Goal: Task Accomplishment & Management: Complete application form

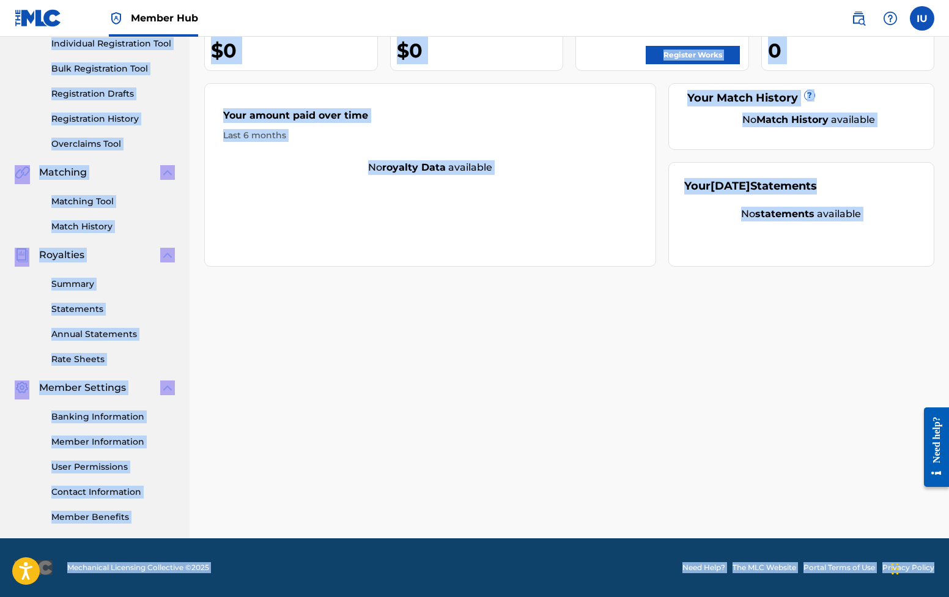
scroll to position [161, 0]
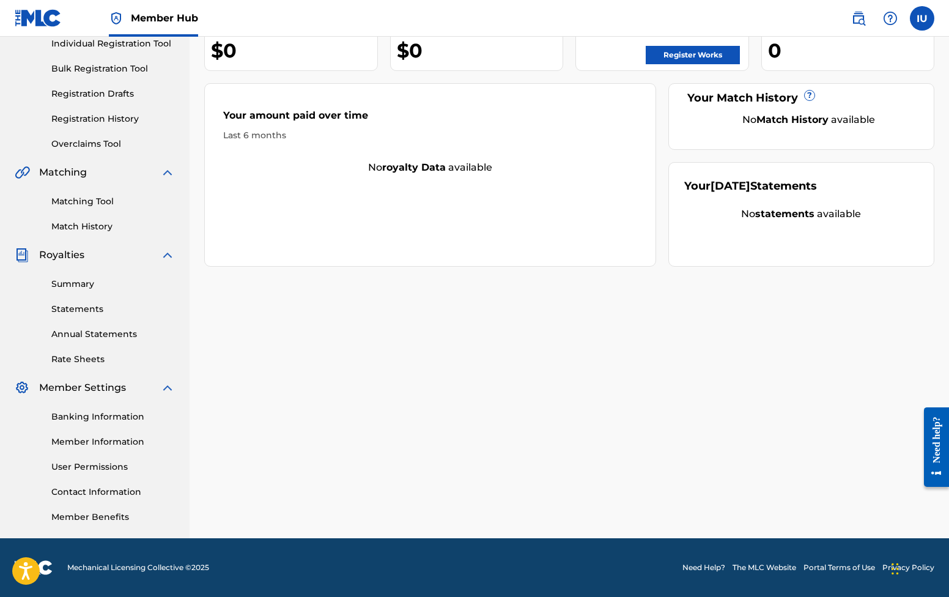
click at [515, 435] on div "[PERSON_NAME] Your amount paid last distribution $0 Amount paid to date this ye…" at bounding box center [568, 222] width 759 height 632
click at [109, 488] on link "Contact Information" at bounding box center [112, 491] width 123 height 13
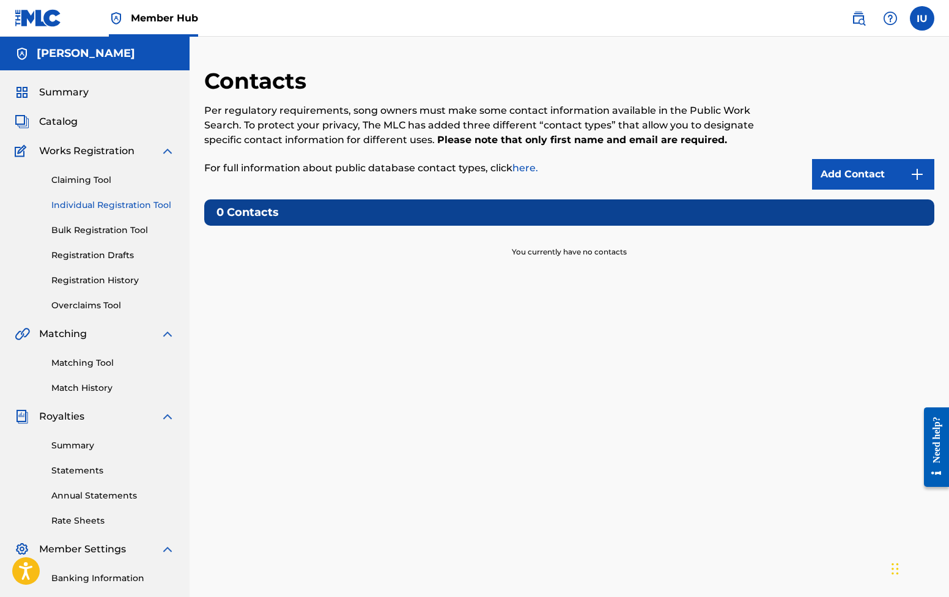
click at [97, 204] on link "Individual Registration Tool" at bounding box center [112, 205] width 123 height 13
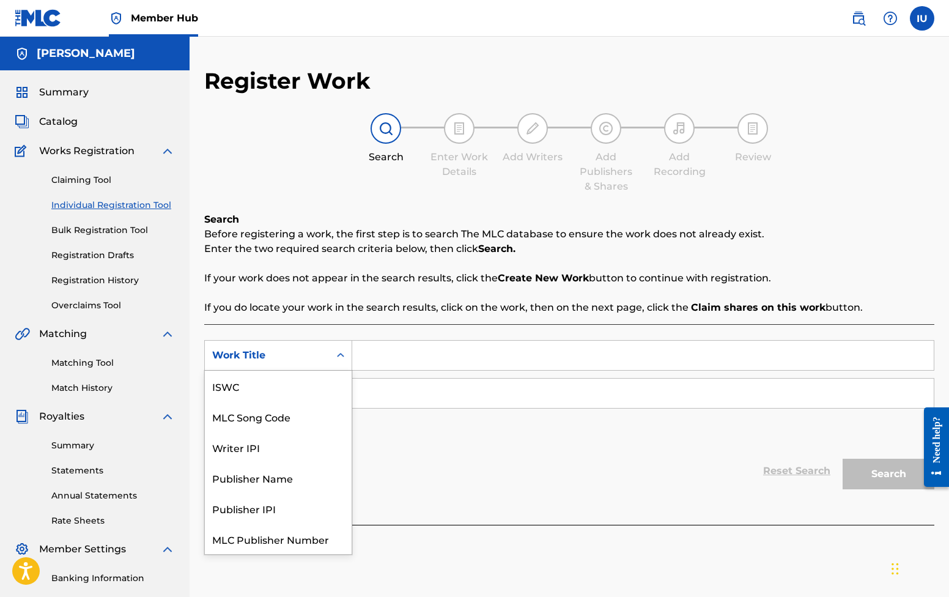
click at [294, 344] on div "Work Title" at bounding box center [267, 355] width 125 height 23
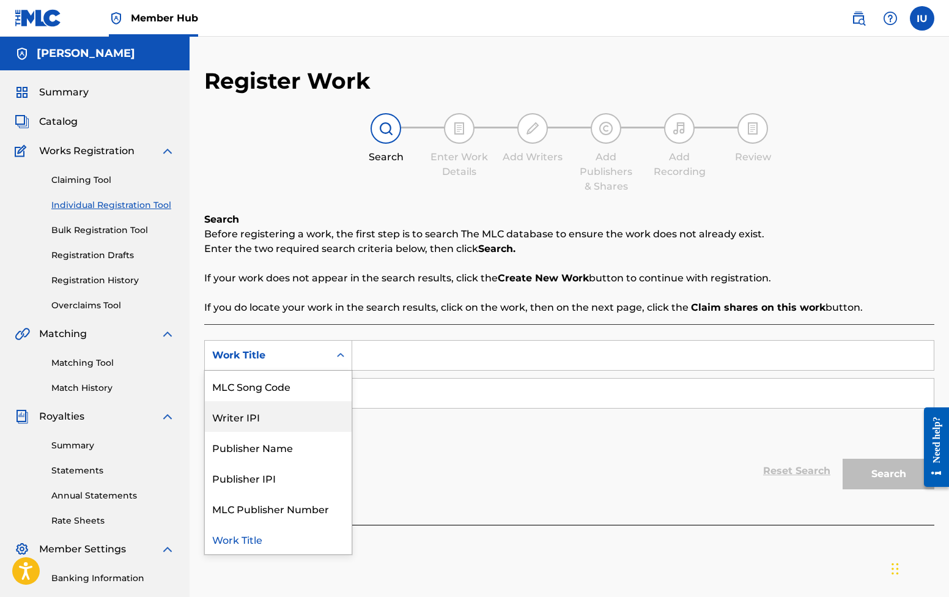
click at [273, 410] on div "Writer IPI" at bounding box center [278, 416] width 147 height 31
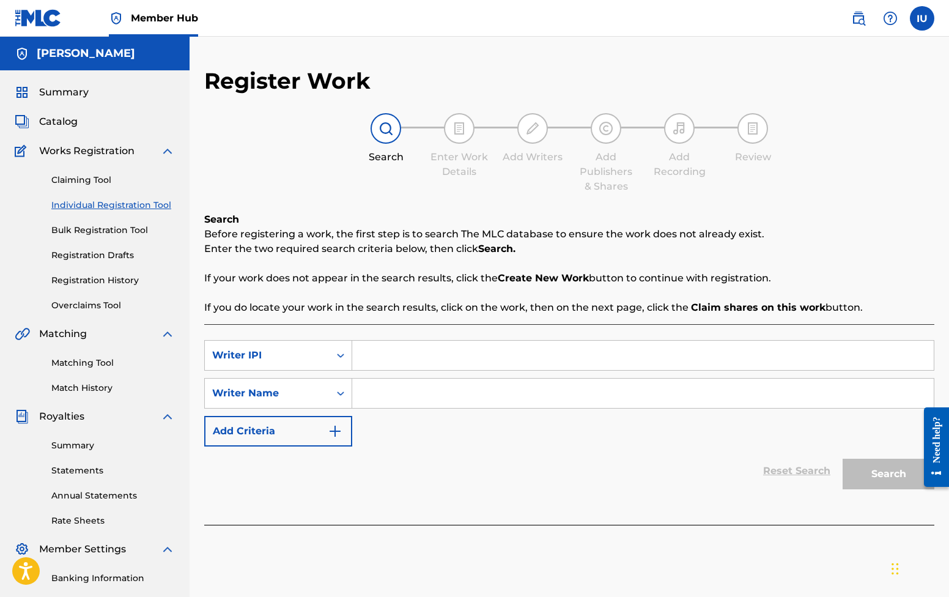
click at [383, 364] on input "Search Form" at bounding box center [642, 354] width 581 height 29
paste input "669384884"
type input "669384884"
click at [443, 386] on input "Search Form" at bounding box center [642, 392] width 581 height 29
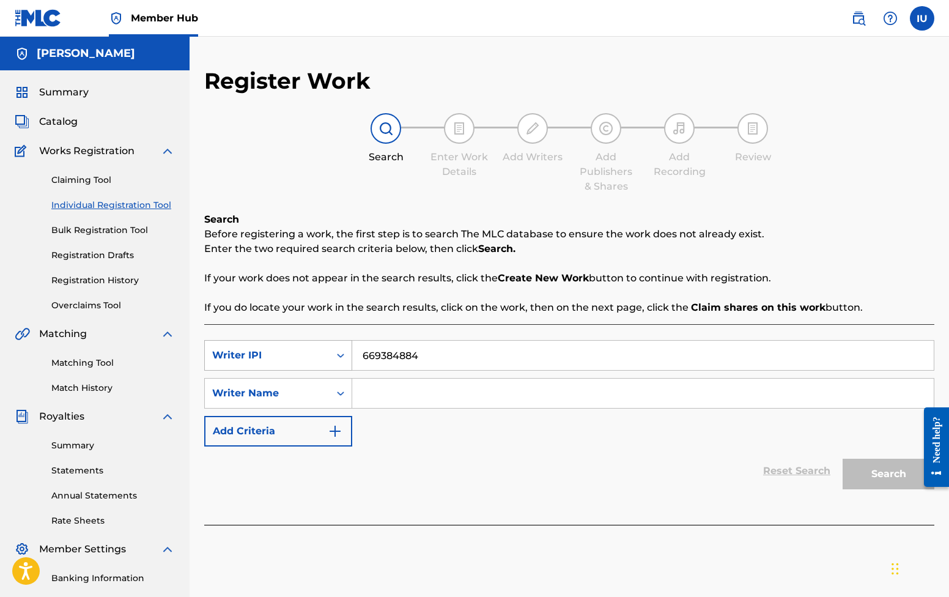
drag, startPoint x: 439, startPoint y: 353, endPoint x: 294, endPoint y: 351, distance: 144.9
click at [294, 351] on div "SearchWithCriteriac8b69062-ab2d-4289-abce-65df0ee5164a Writer IPI 669384884" at bounding box center [569, 355] width 730 height 31
paste input "751789501"
type input "751789501"
click at [397, 387] on input "Search Form" at bounding box center [642, 392] width 581 height 29
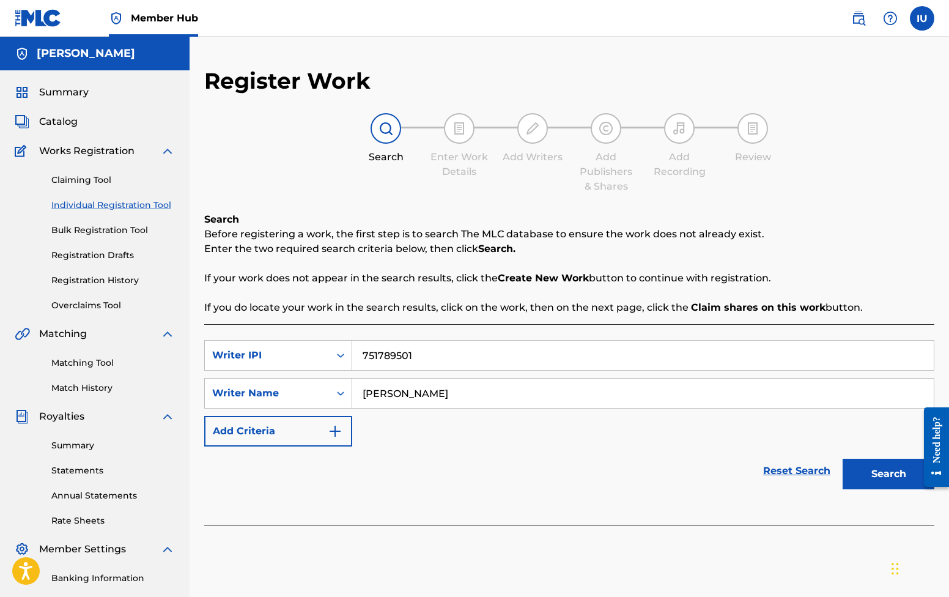
type input "[PERSON_NAME]"
drag, startPoint x: 609, startPoint y: 481, endPoint x: 893, endPoint y: 471, distance: 284.4
click at [893, 471] on button "Search" at bounding box center [888, 473] width 92 height 31
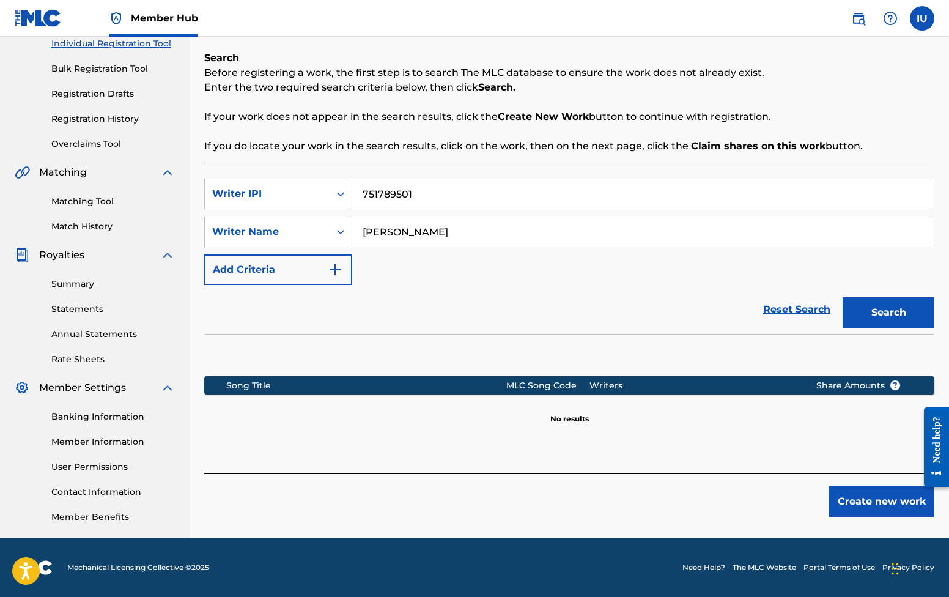
scroll to position [161, 0]
click at [841, 491] on button "Create new work" at bounding box center [881, 501] width 105 height 31
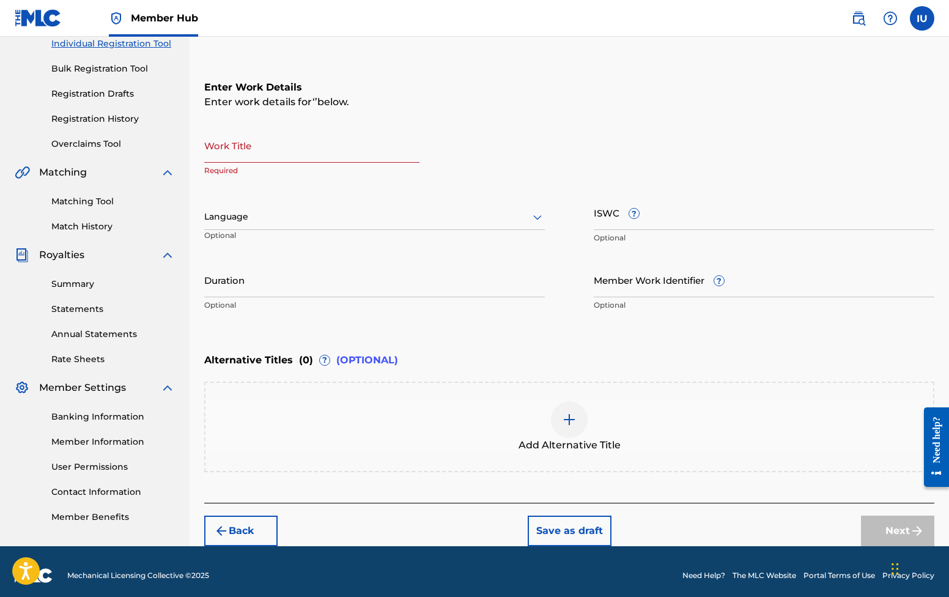
click at [273, 157] on input "Work Title" at bounding box center [311, 145] width 215 height 35
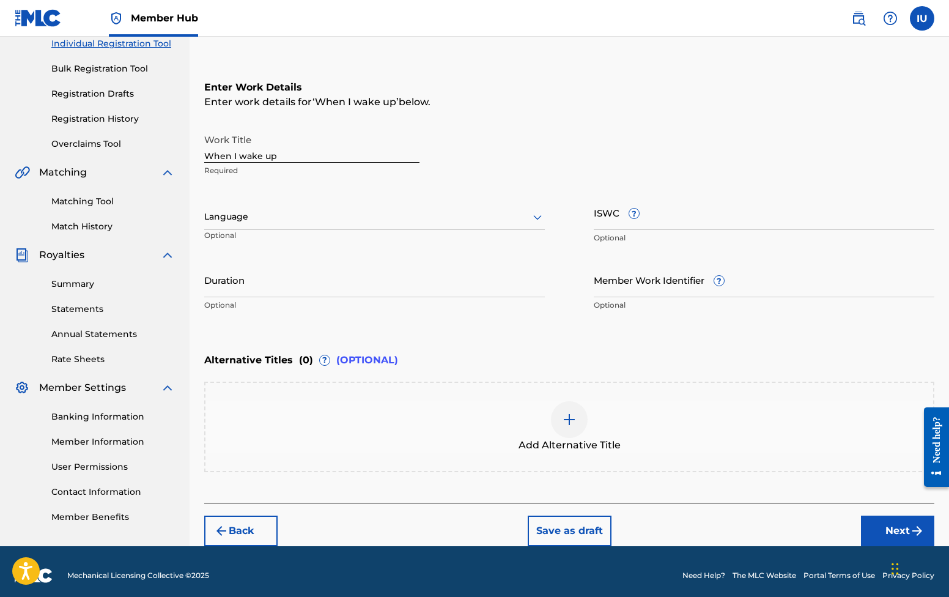
click at [274, 215] on div at bounding box center [374, 216] width 340 height 15
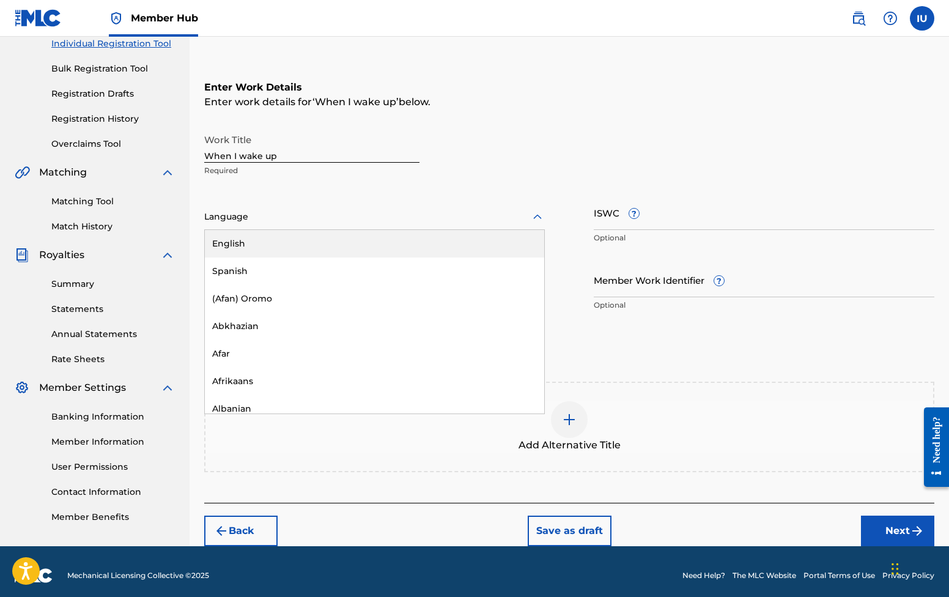
click at [263, 241] on div "English" at bounding box center [374, 244] width 339 height 28
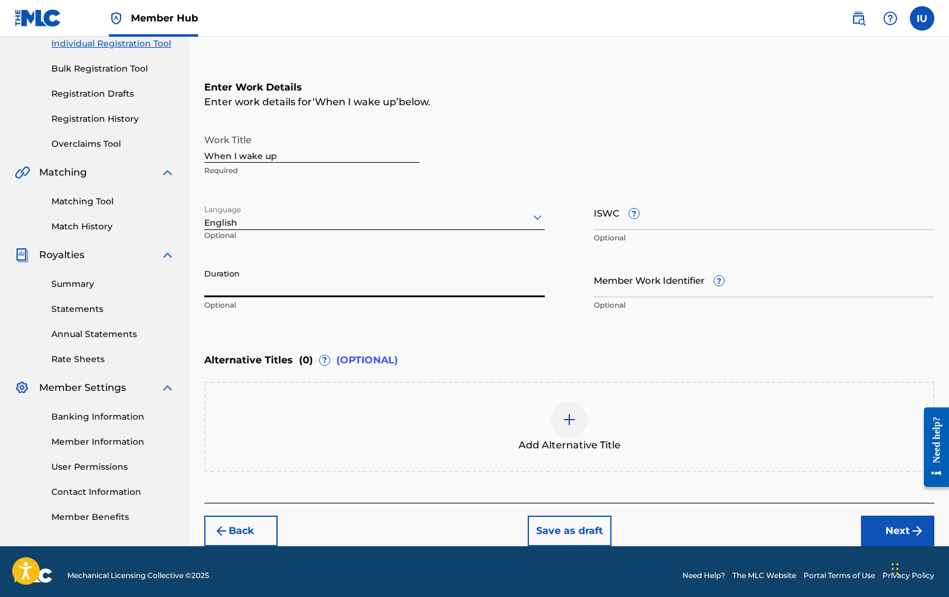
click at [254, 280] on input "Duration" at bounding box center [374, 279] width 340 height 35
click at [608, 217] on input "ISWC ?" at bounding box center [764, 212] width 340 height 35
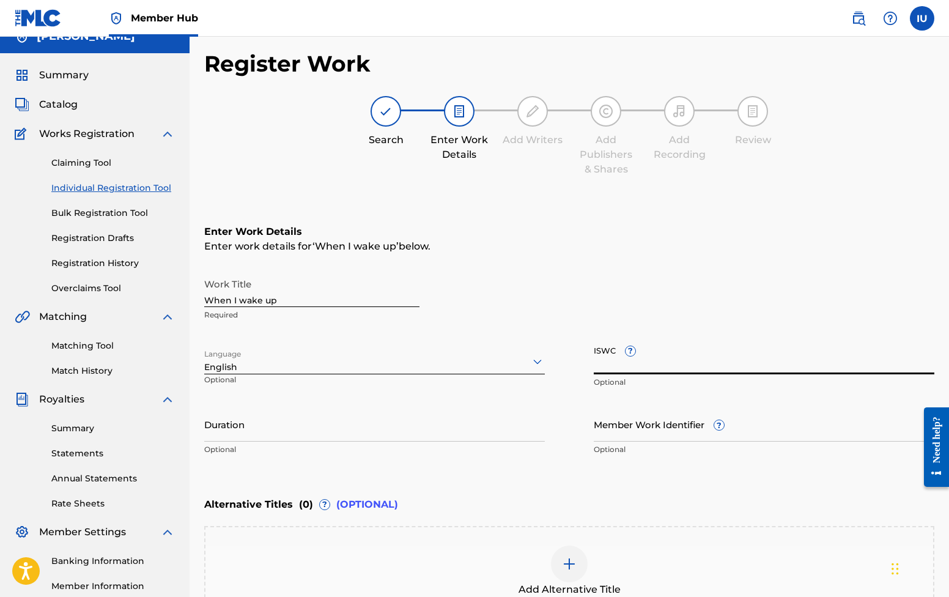
scroll to position [0, 0]
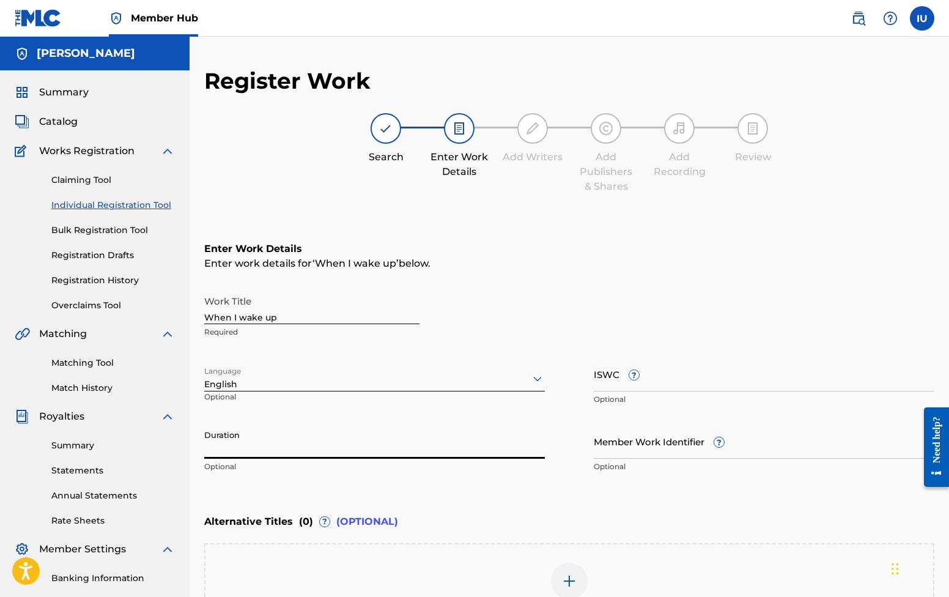
click at [284, 455] on input "Duration" at bounding box center [374, 441] width 340 height 35
click at [602, 376] on input "ISWC ?" at bounding box center [764, 373] width 340 height 35
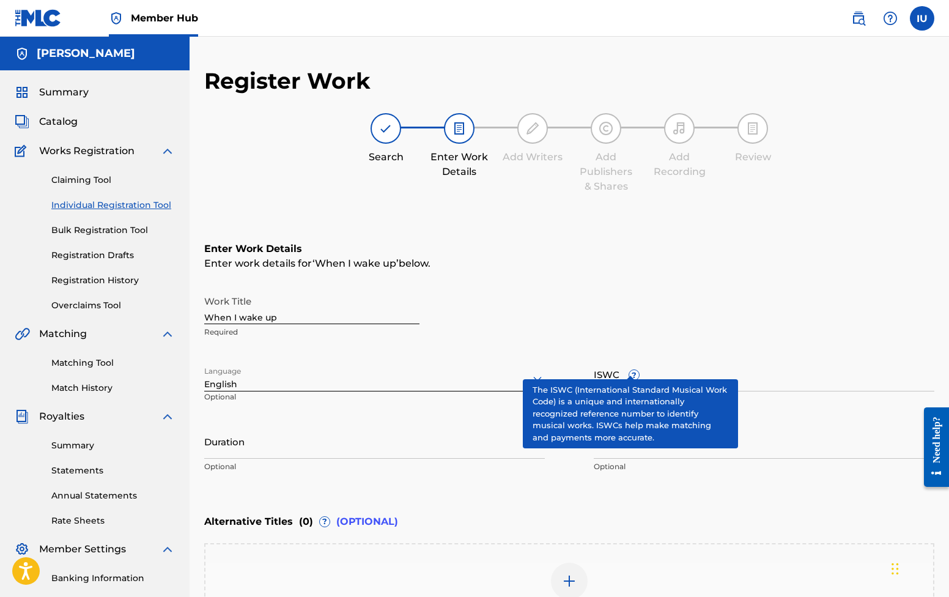
click at [630, 368] on div "ISWC ? Optional" at bounding box center [764, 383] width 340 height 55
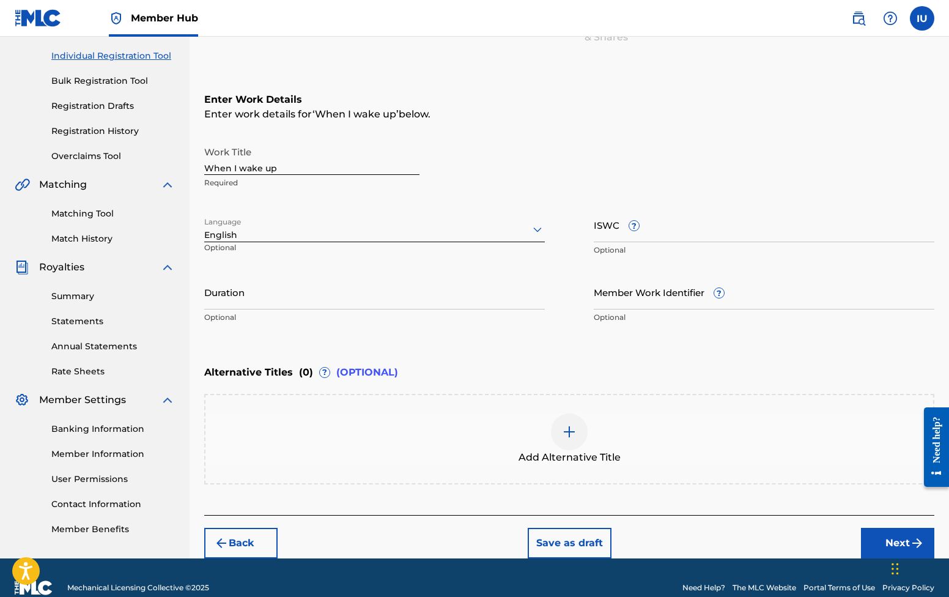
scroll to position [149, 0]
click at [244, 169] on input "When I wake up" at bounding box center [311, 157] width 215 height 35
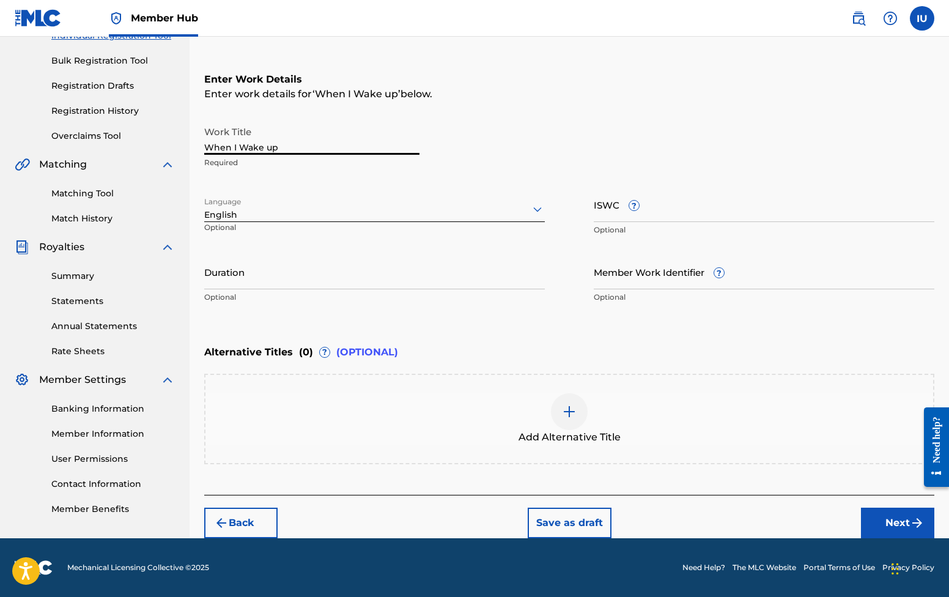
scroll to position [169, 0]
type input "When I Wake up"
click at [866, 512] on button "Next" at bounding box center [897, 522] width 73 height 31
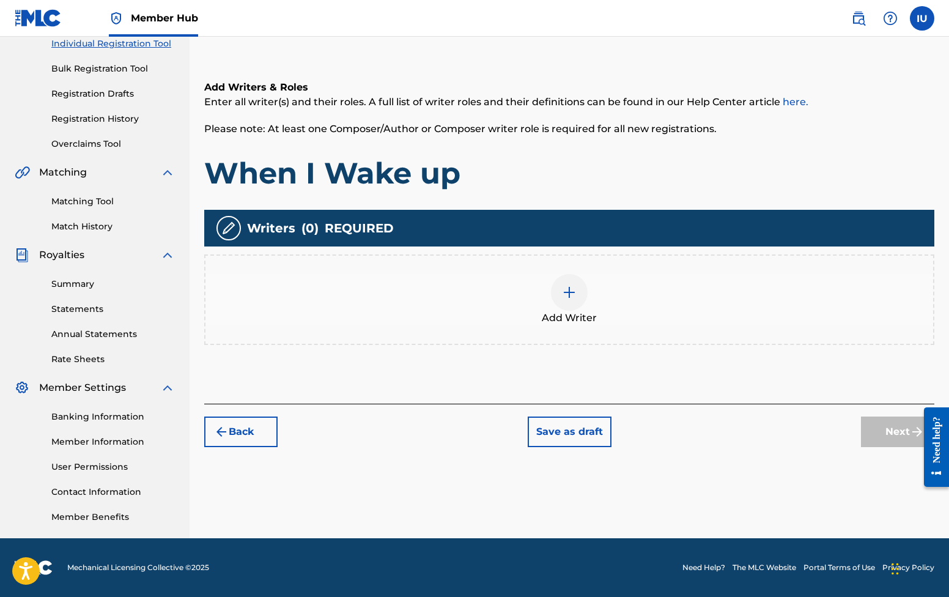
click at [566, 290] on img at bounding box center [569, 292] width 15 height 15
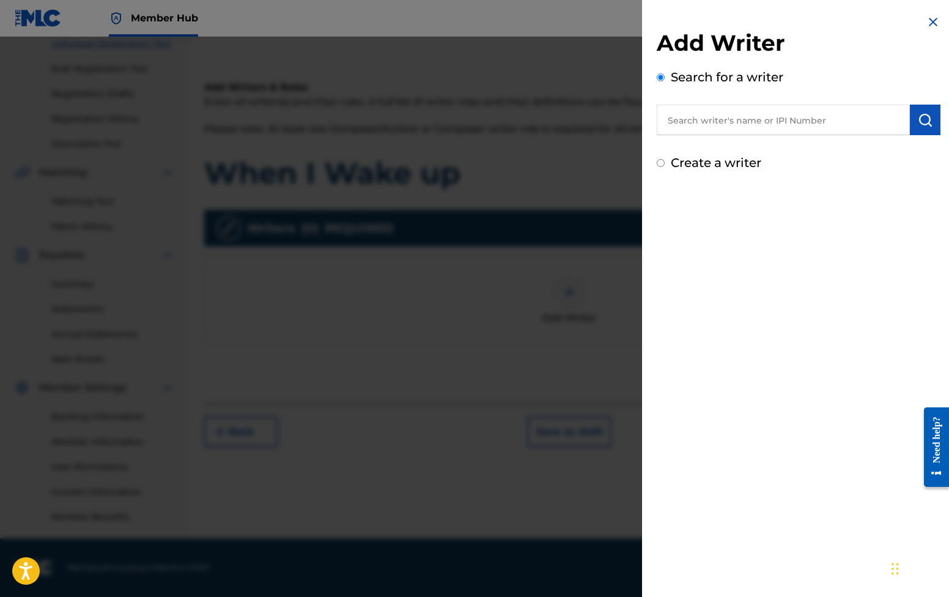
click at [686, 125] on input "text" at bounding box center [783, 120] width 253 height 31
click at [757, 148] on strong "[PERSON_NAME]" at bounding box center [800, 148] width 87 height 12
type input "[PERSON_NAME]"
click at [661, 165] on input "Create a writer" at bounding box center [661, 163] width 8 height 8
radio input "false"
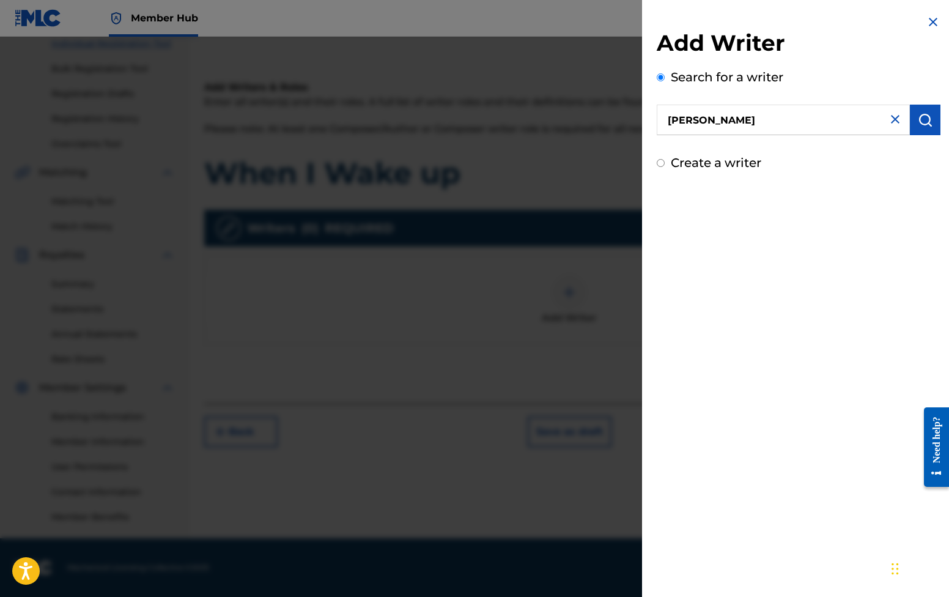
radio input "true"
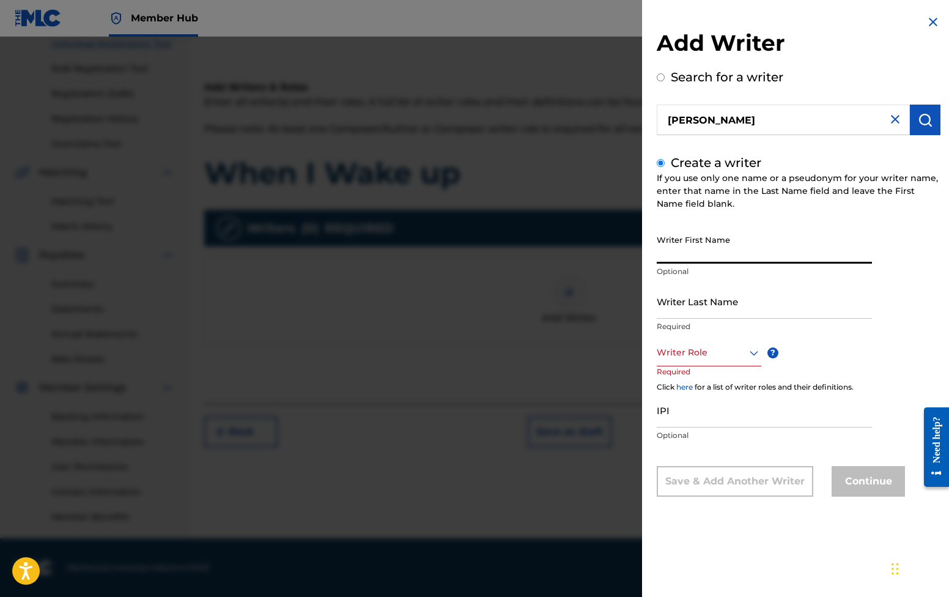
click at [687, 244] on input "Writer First Name" at bounding box center [764, 246] width 215 height 35
type input "[PERSON_NAME]"
click at [755, 352] on icon at bounding box center [753, 352] width 9 height 5
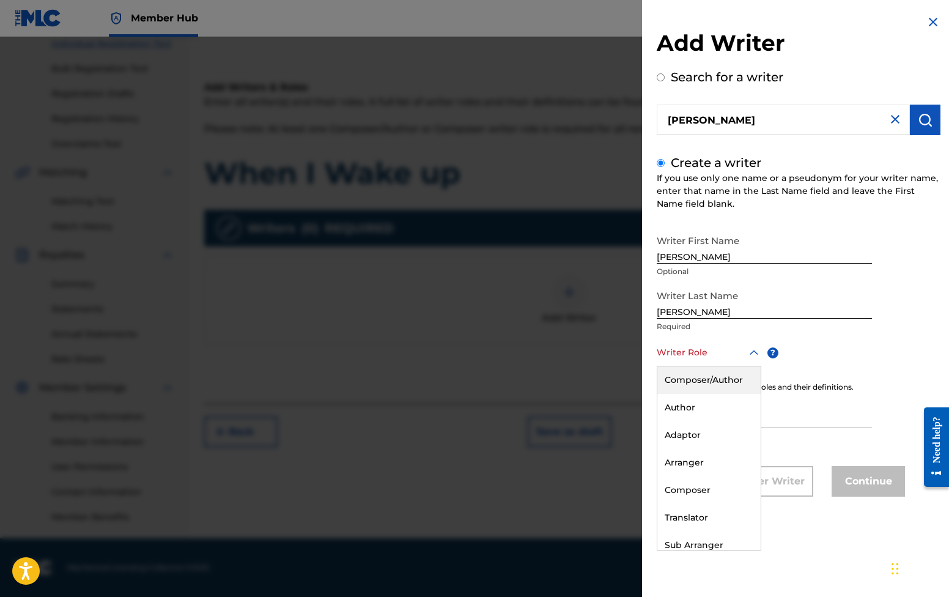
click at [714, 380] on div "Composer/Author" at bounding box center [708, 380] width 103 height 28
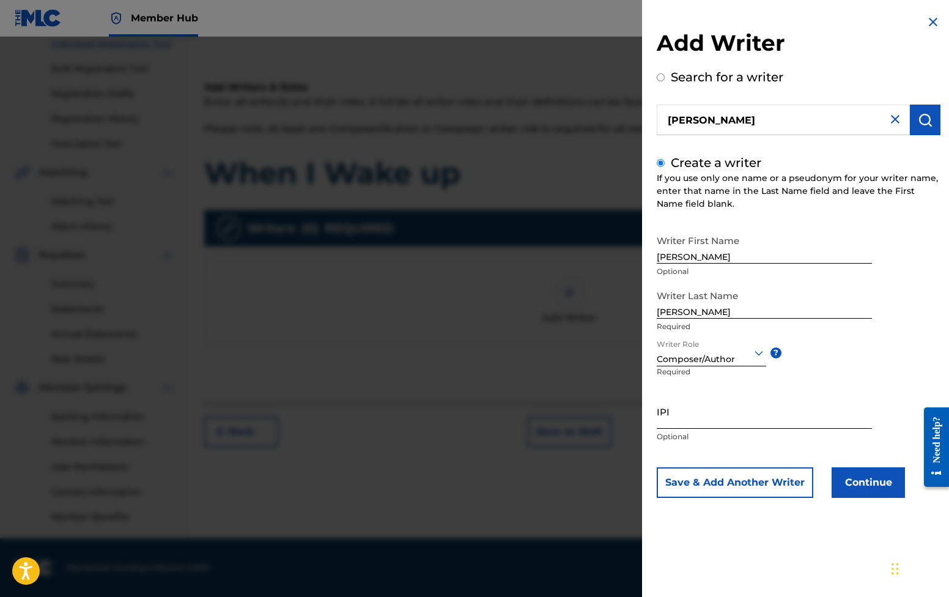
click at [694, 405] on input "IPI" at bounding box center [764, 411] width 215 height 35
click at [227, 593] on div at bounding box center [474, 335] width 949 height 597
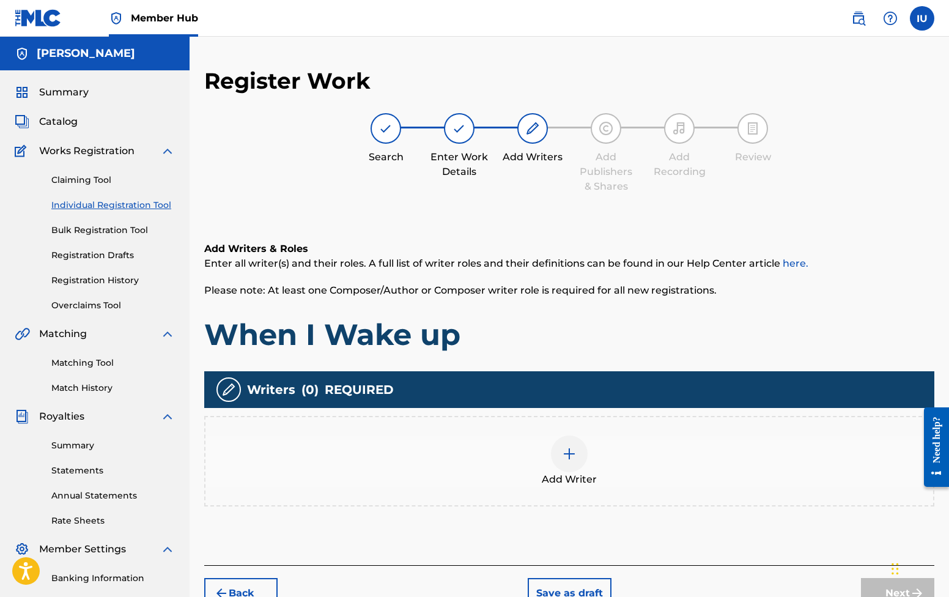
scroll to position [0, 0]
click at [567, 445] on div at bounding box center [569, 453] width 37 height 37
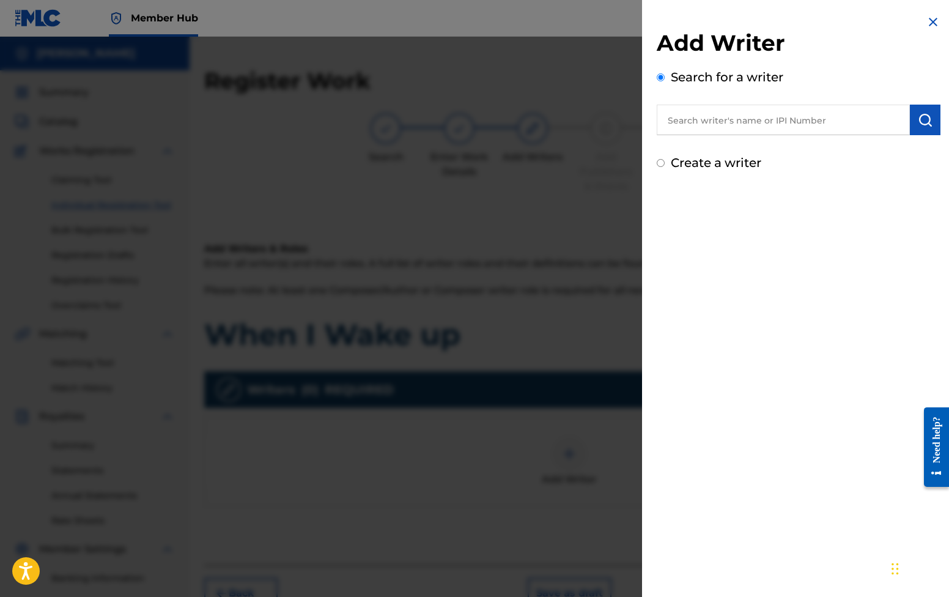
click at [696, 123] on input "text" at bounding box center [783, 120] width 253 height 31
paste input "669384786"
type input "669384786"
click at [661, 163] on input "Create a writer" at bounding box center [661, 163] width 8 height 8
radio input "false"
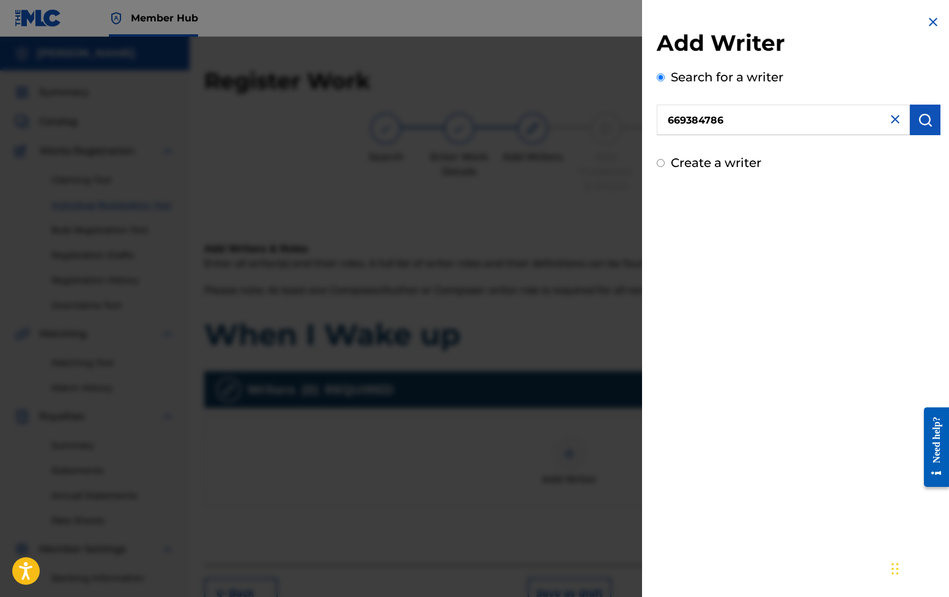
radio input "true"
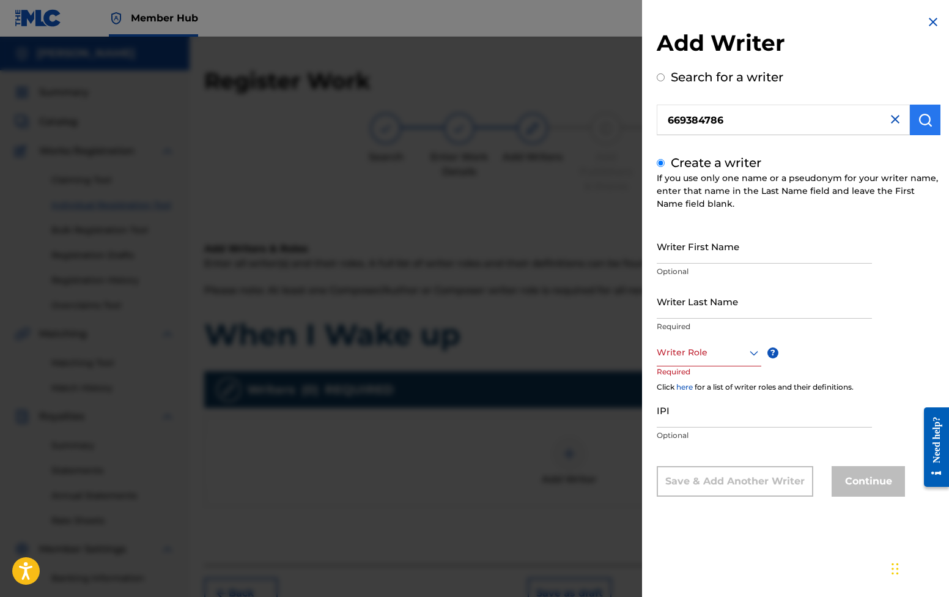
click at [919, 127] on img "submit" at bounding box center [925, 119] width 15 height 15
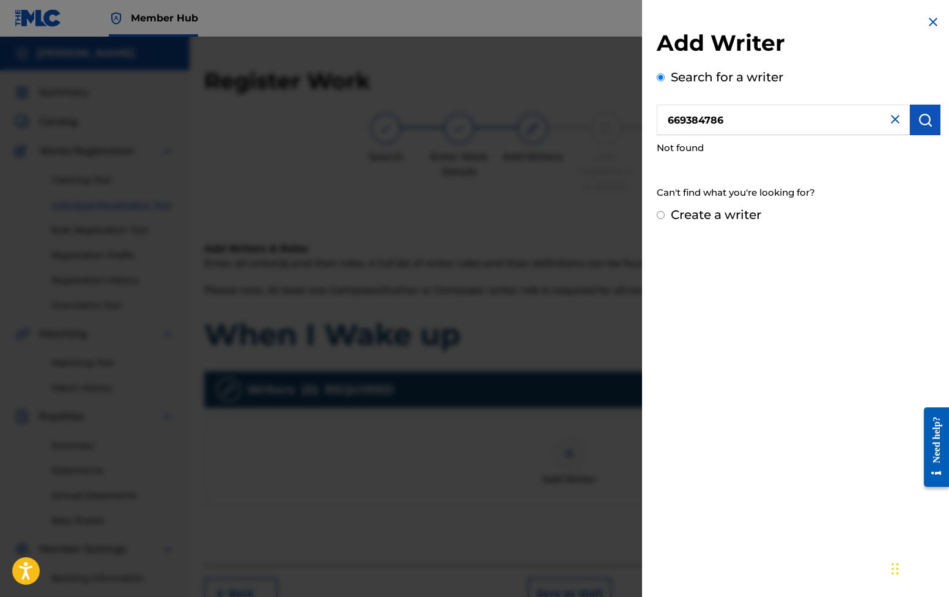
click at [669, 215] on div "Create a writer" at bounding box center [799, 214] width 284 height 18
click at [661, 216] on input "Create a writer" at bounding box center [661, 215] width 8 height 8
radio input "false"
radio input "true"
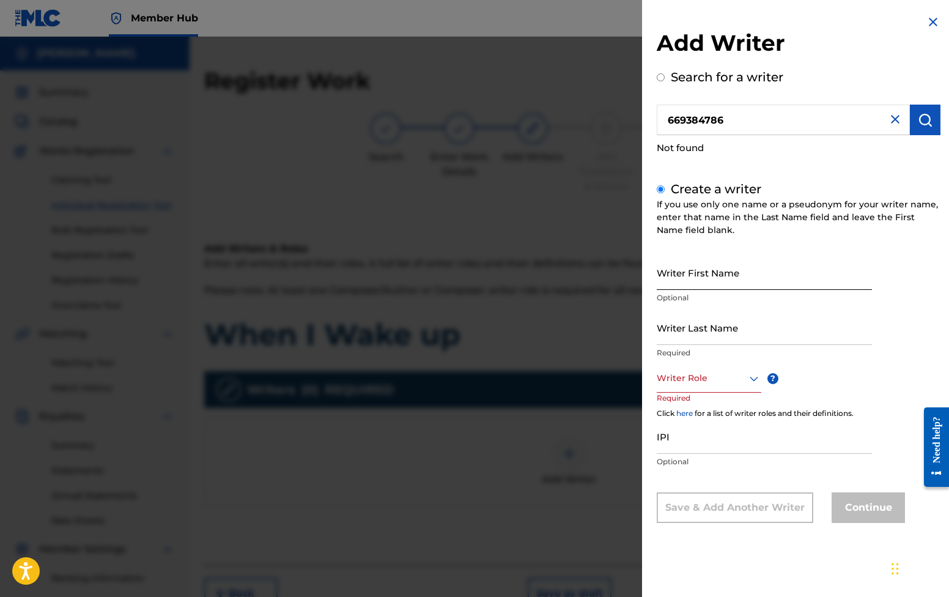
click at [704, 273] on input "Writer First Name" at bounding box center [764, 272] width 215 height 35
type input "[PERSON_NAME]"
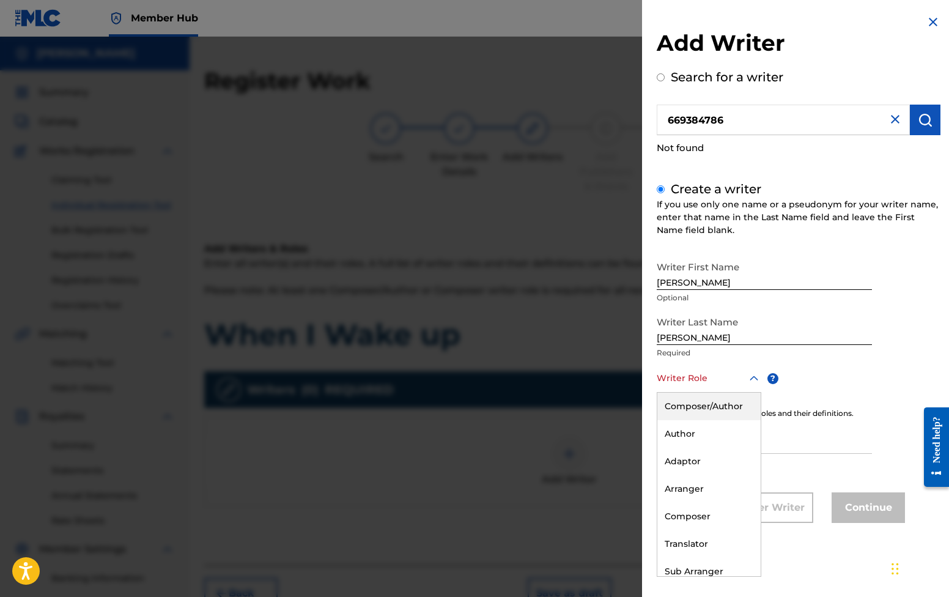
click at [719, 374] on div at bounding box center [709, 377] width 105 height 15
click at [716, 414] on div "Composer/Author" at bounding box center [708, 406] width 103 height 28
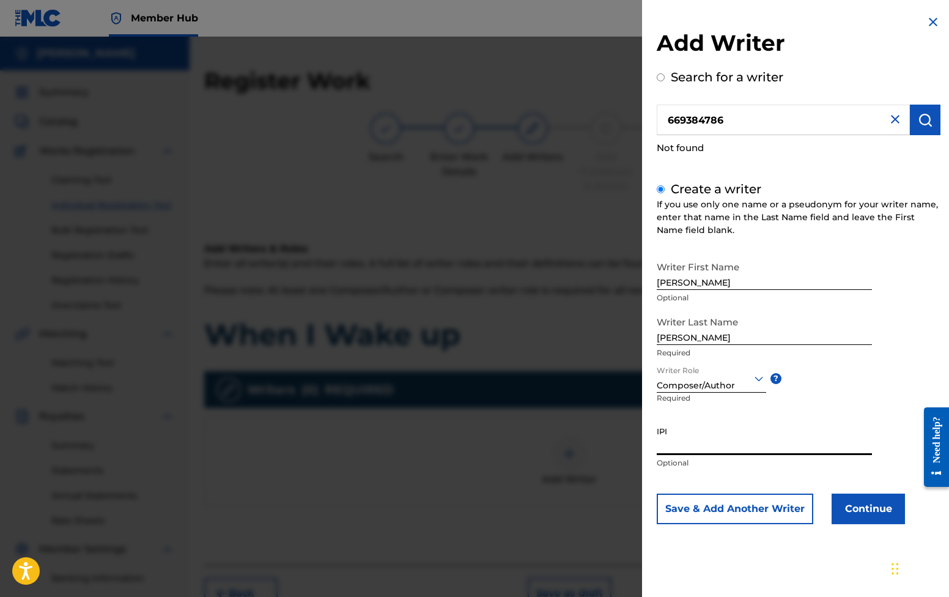
click at [695, 441] on input "IPI" at bounding box center [764, 437] width 215 height 35
paste input "669384786"
type input "669384786"
click at [853, 506] on button "Continue" at bounding box center [867, 508] width 73 height 31
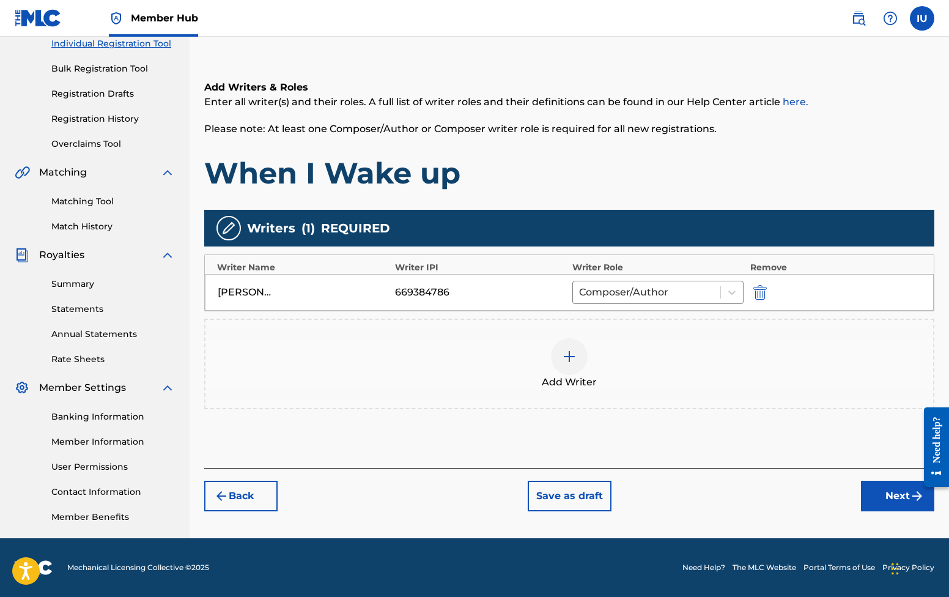
scroll to position [149, 0]
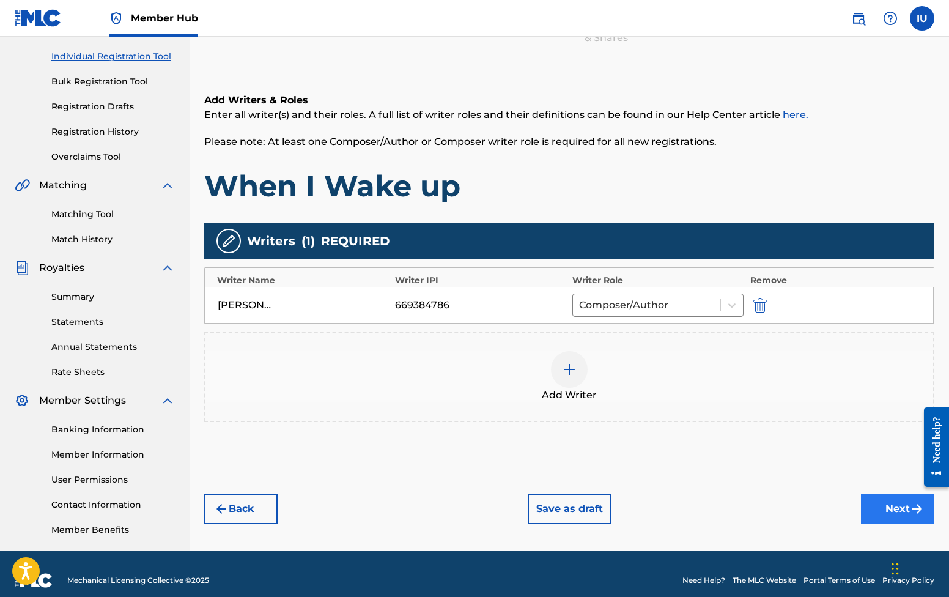
click at [883, 504] on button "Next" at bounding box center [897, 508] width 73 height 31
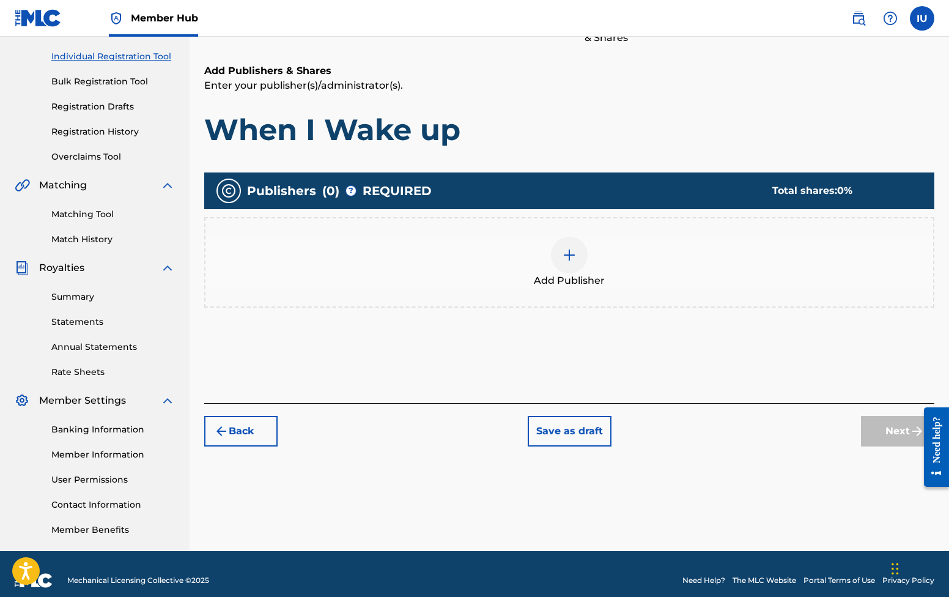
scroll to position [55, 0]
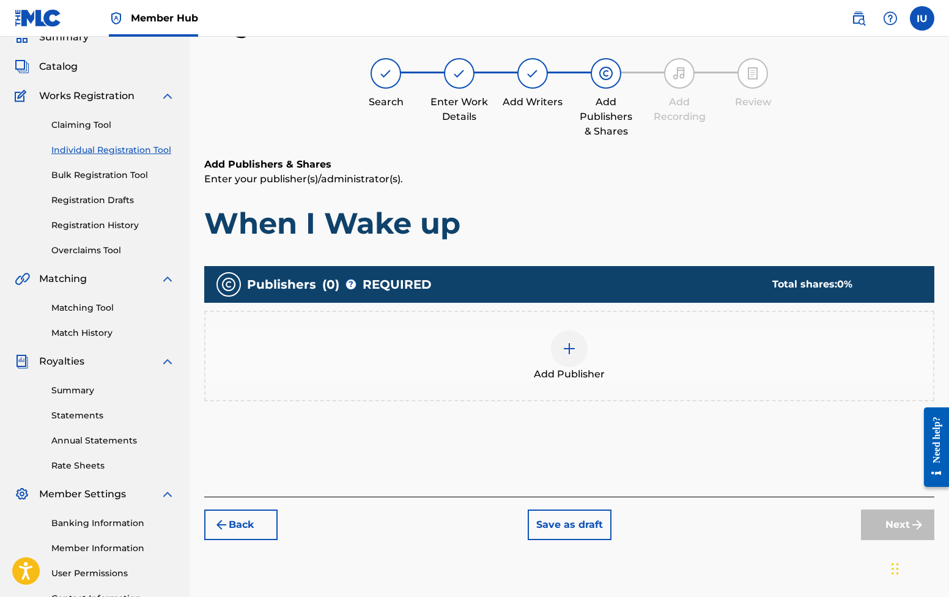
click at [569, 356] on div at bounding box center [569, 348] width 37 height 37
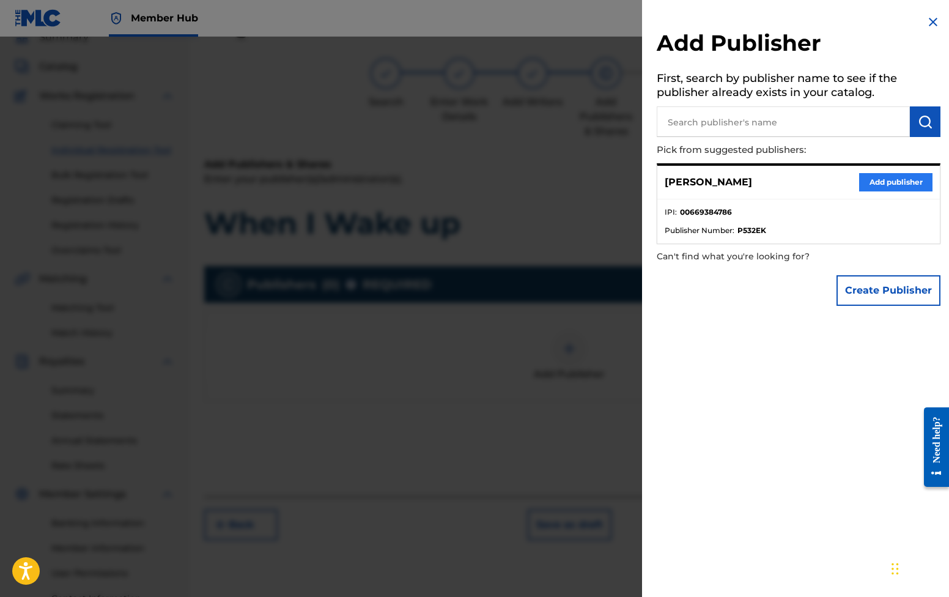
click at [874, 180] on button "Add publisher" at bounding box center [895, 182] width 73 height 18
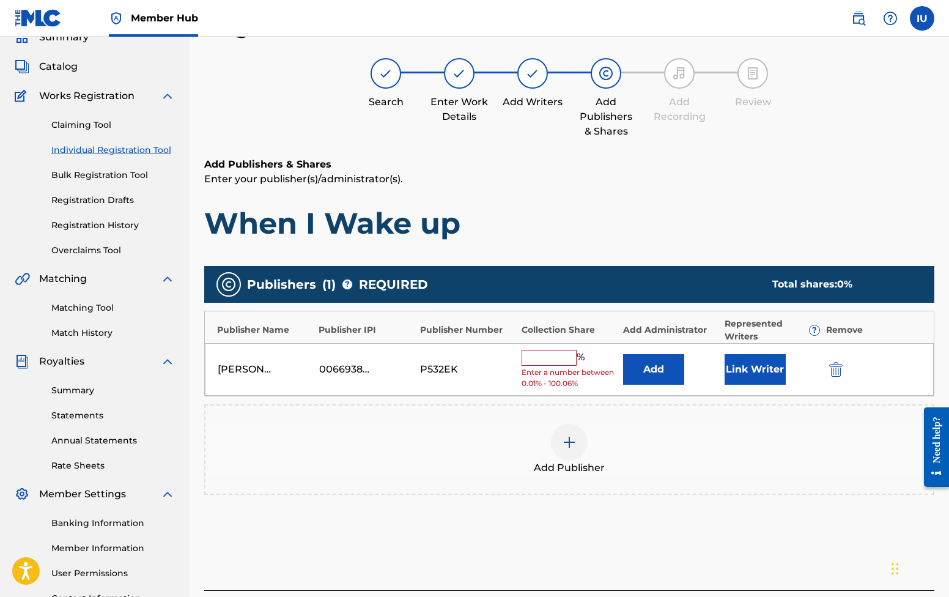
click at [555, 351] on input "text" at bounding box center [548, 358] width 55 height 16
type input "[PERSON_NAME] Der Welt"
click at [636, 371] on button "Add" at bounding box center [653, 369] width 61 height 31
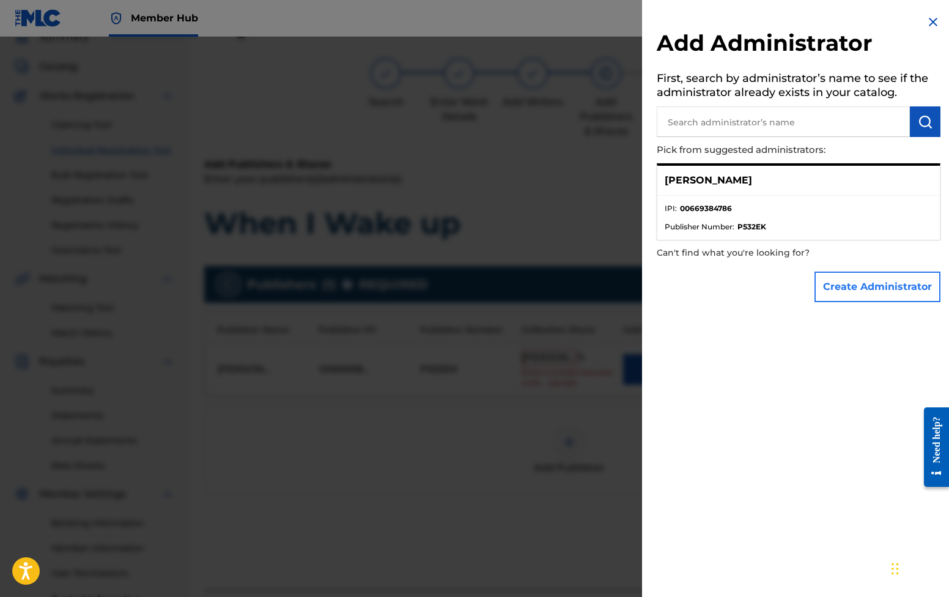
click at [850, 278] on button "Create Administrator" at bounding box center [877, 286] width 126 height 31
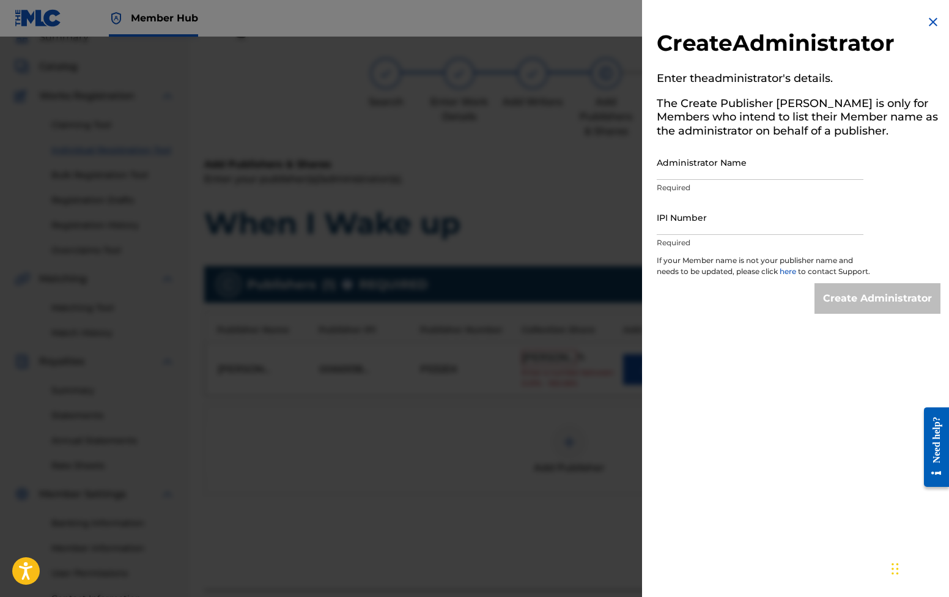
click at [925, 22] on img at bounding box center [932, 22] width 15 height 15
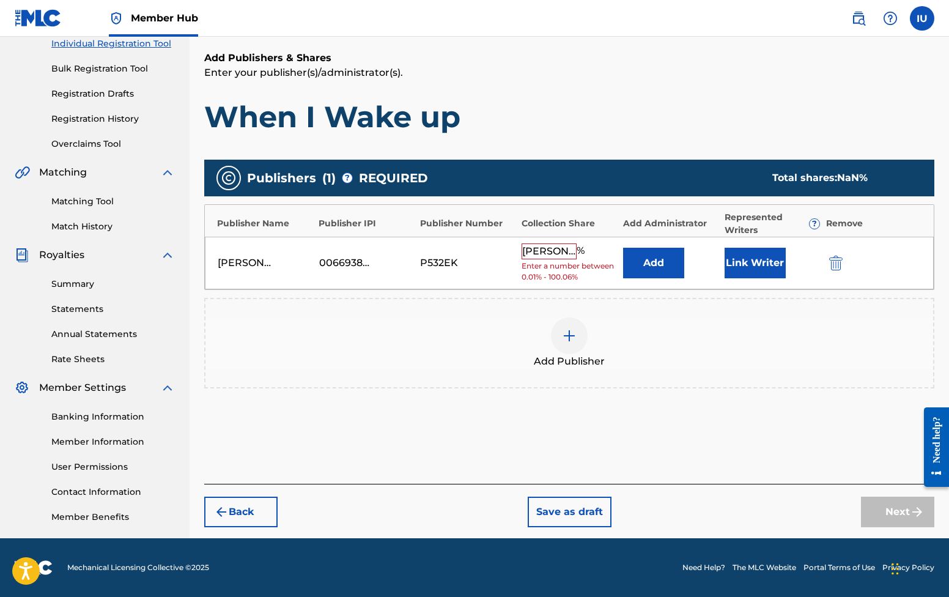
scroll to position [161, 0]
click at [579, 334] on div at bounding box center [569, 335] width 37 height 37
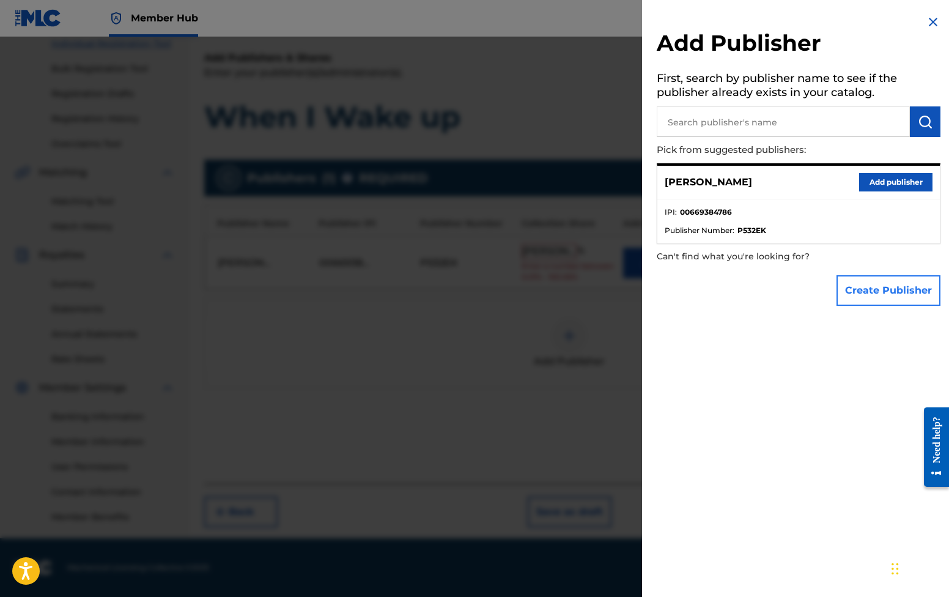
click at [849, 283] on button "Create Publisher" at bounding box center [888, 290] width 104 height 31
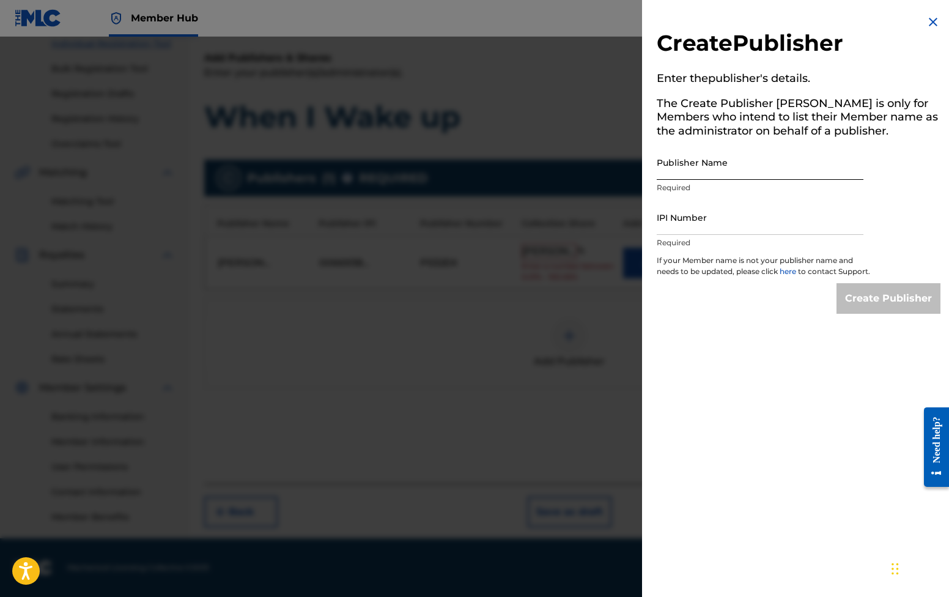
click at [710, 164] on input "Publisher Name" at bounding box center [760, 162] width 207 height 35
type input "[PERSON_NAME]"
paste input "669384786"
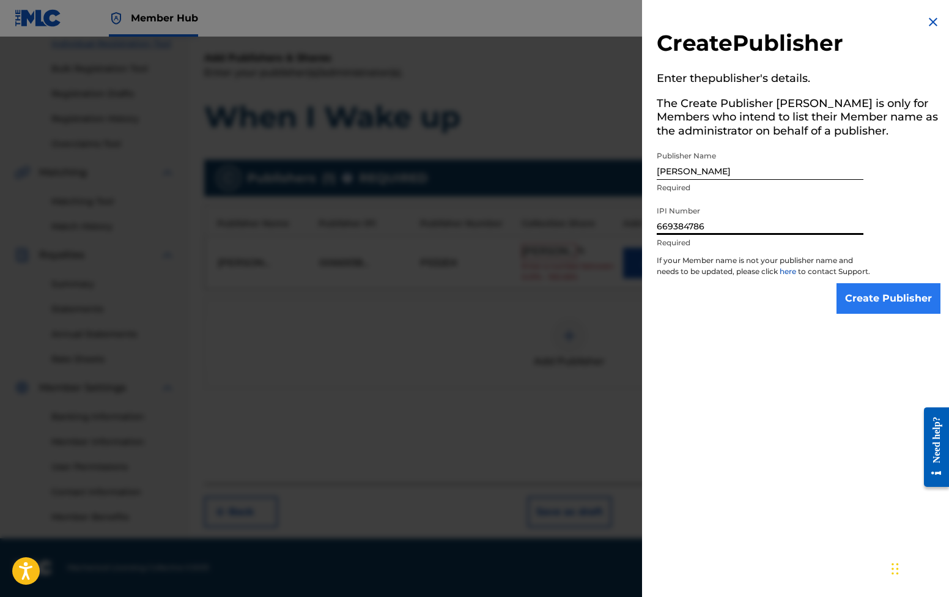
type input "669384786"
click at [867, 310] on input "Create Publisher" at bounding box center [888, 298] width 104 height 31
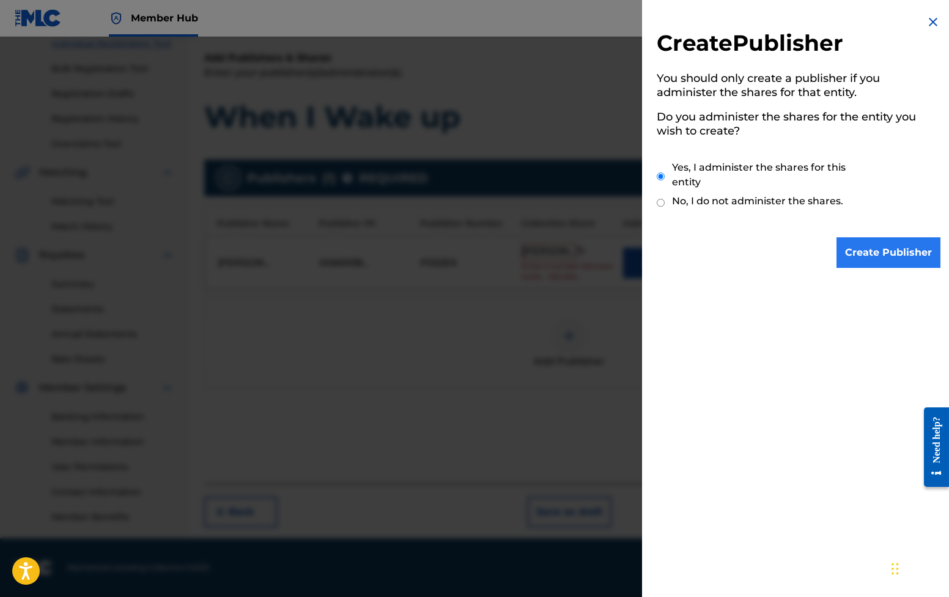
drag, startPoint x: 866, startPoint y: 260, endPoint x: 845, endPoint y: 249, distance: 23.8
click at [845, 249] on input "Create Publisher" at bounding box center [888, 252] width 104 height 31
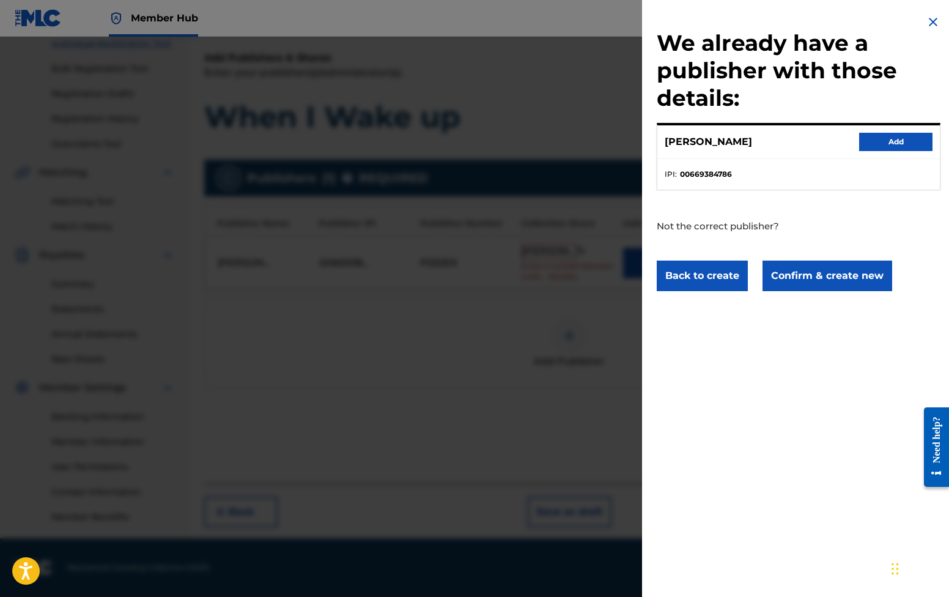
click at [845, 249] on div "We already have a publisher with those details: [PERSON_NAME] Add IPI : 0066938…" at bounding box center [798, 153] width 313 height 306
click at [830, 276] on button "Confirm & create new" at bounding box center [827, 275] width 130 height 31
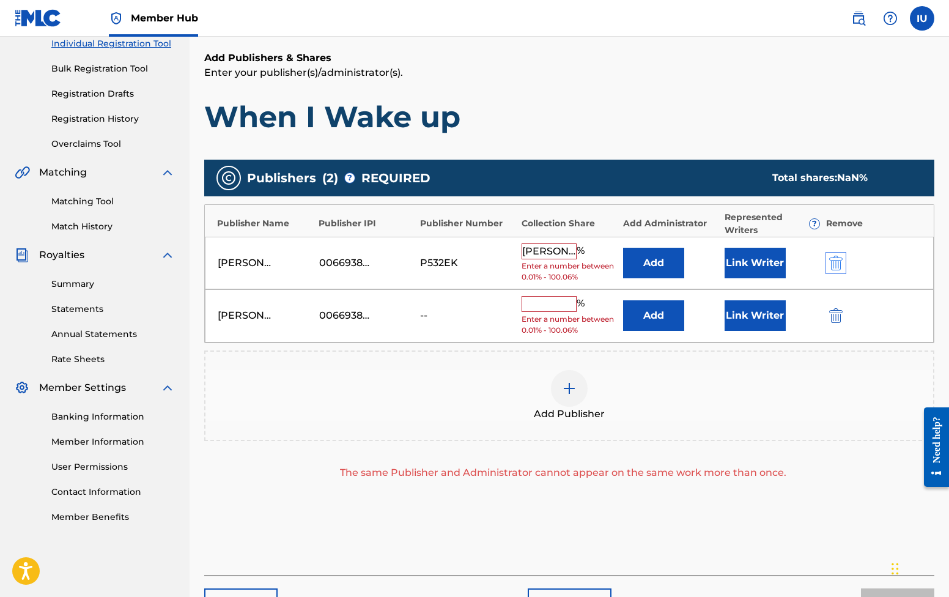
click at [831, 263] on img "submit" at bounding box center [835, 263] width 13 height 15
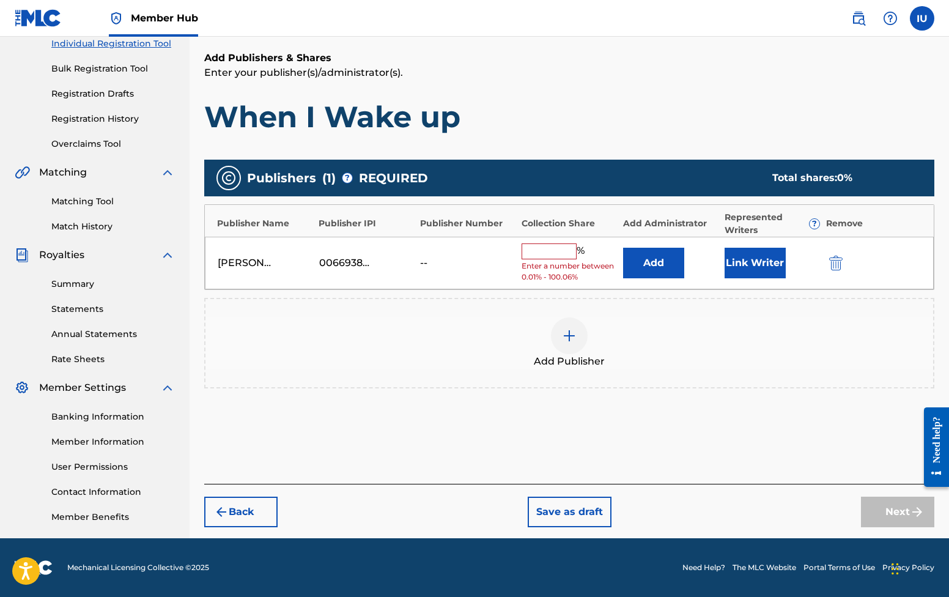
click at [546, 251] on input "text" at bounding box center [548, 251] width 55 height 16
click at [578, 330] on div at bounding box center [569, 335] width 37 height 37
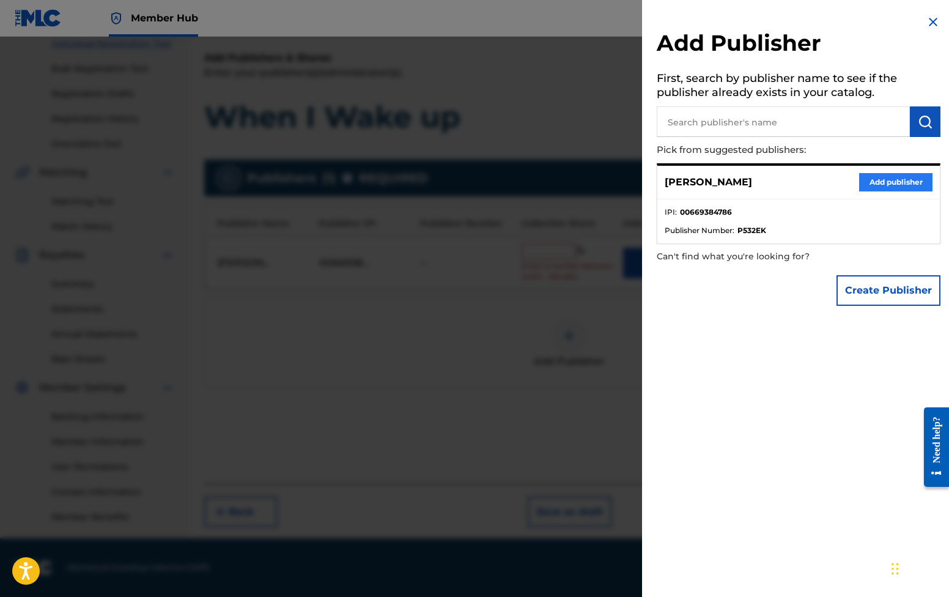
click at [860, 179] on button "Add publisher" at bounding box center [895, 182] width 73 height 18
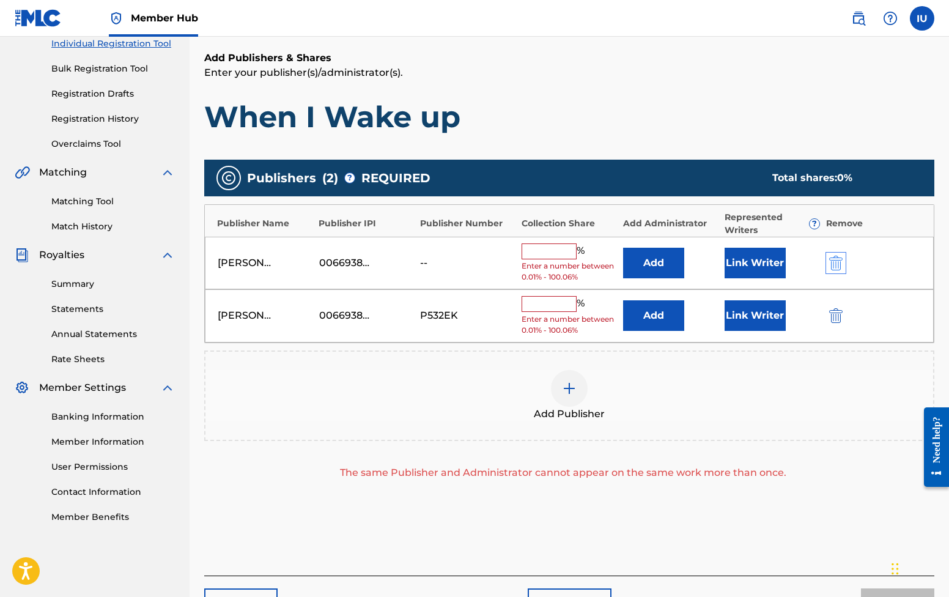
click at [831, 257] on img "submit" at bounding box center [835, 263] width 13 height 15
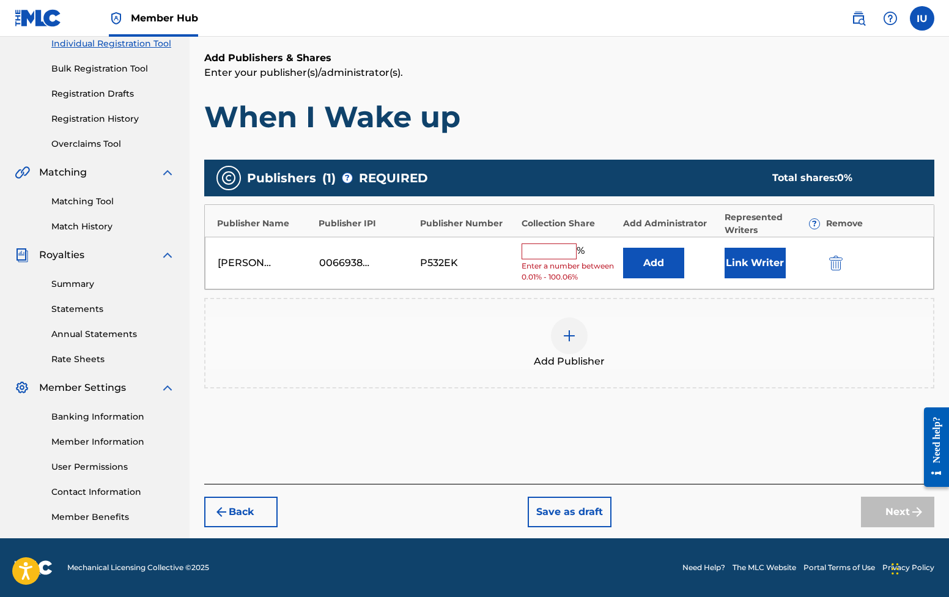
click at [553, 252] on input "text" at bounding box center [548, 251] width 55 height 16
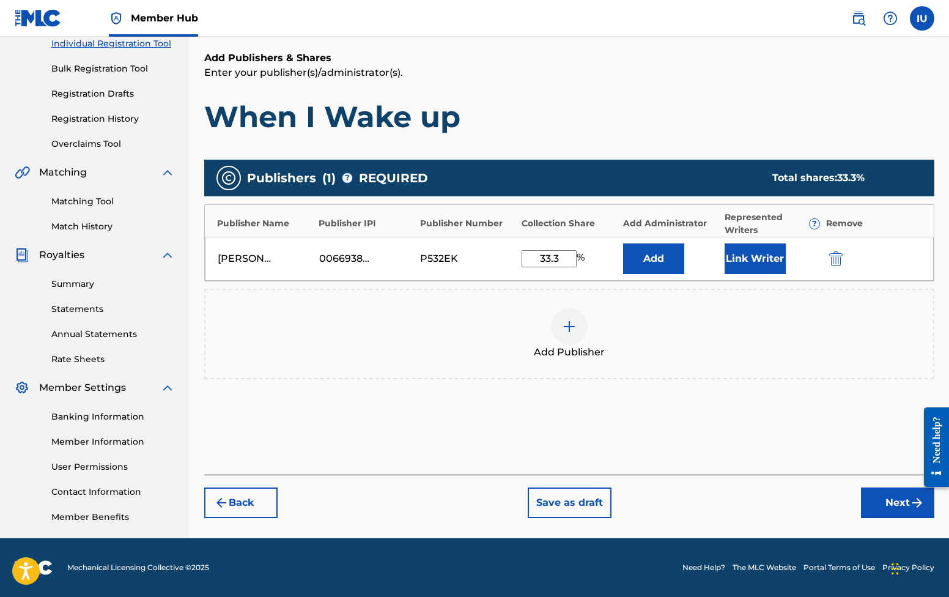
type input "33.3"
click at [634, 317] on div "Add Publisher" at bounding box center [568, 333] width 727 height 51
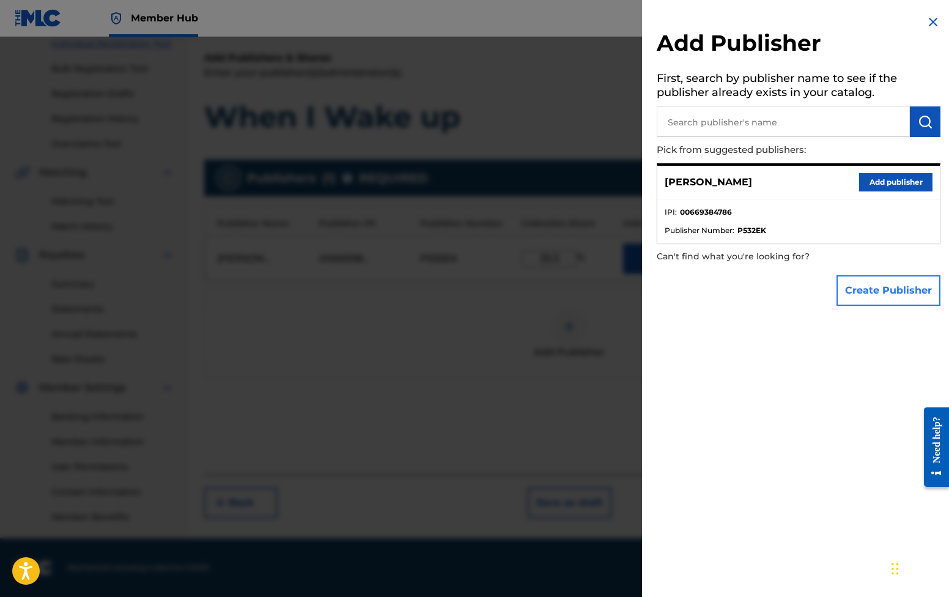
click at [846, 290] on button "Create Publisher" at bounding box center [888, 290] width 104 height 31
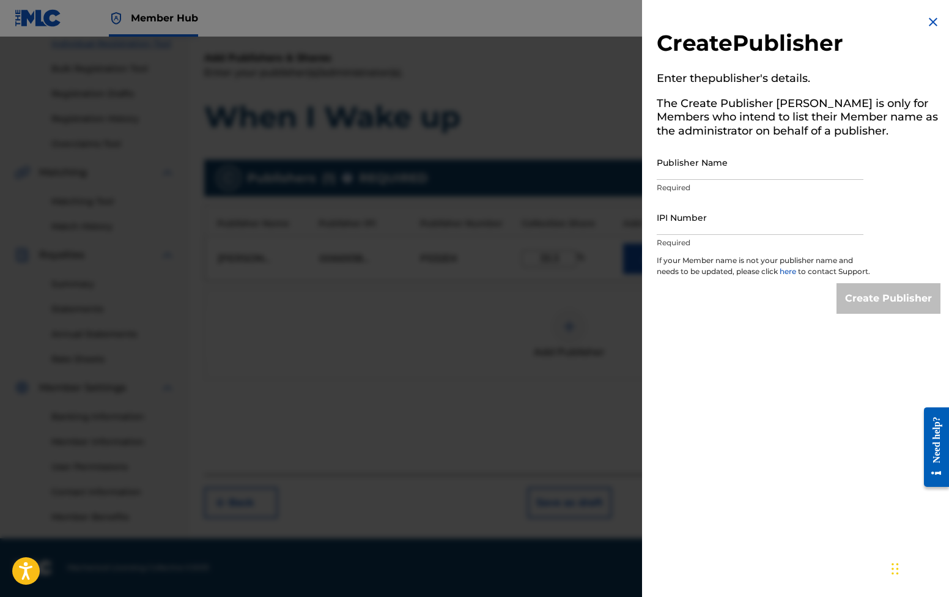
click at [931, 22] on img at bounding box center [932, 22] width 15 height 15
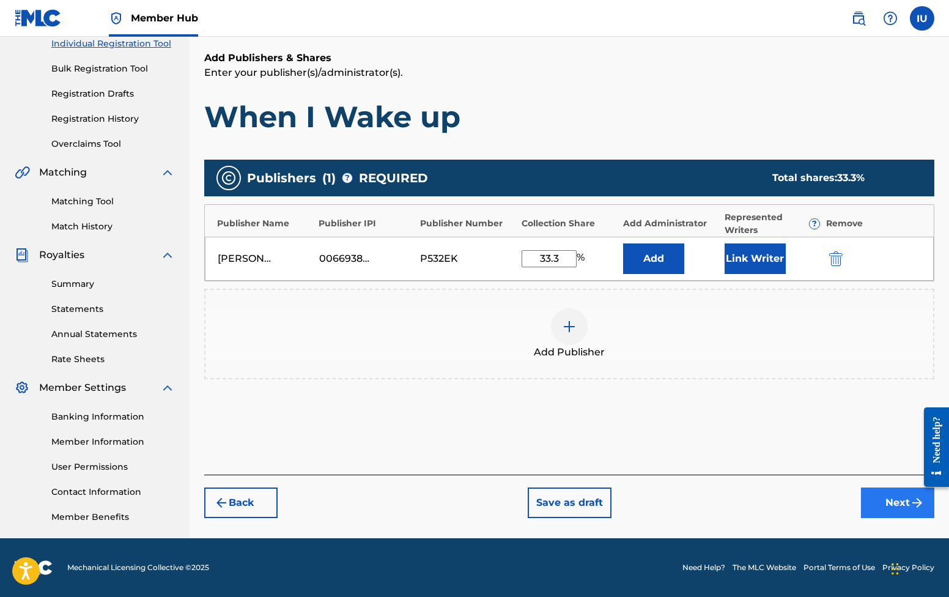
click at [872, 498] on button "Next" at bounding box center [897, 502] width 73 height 31
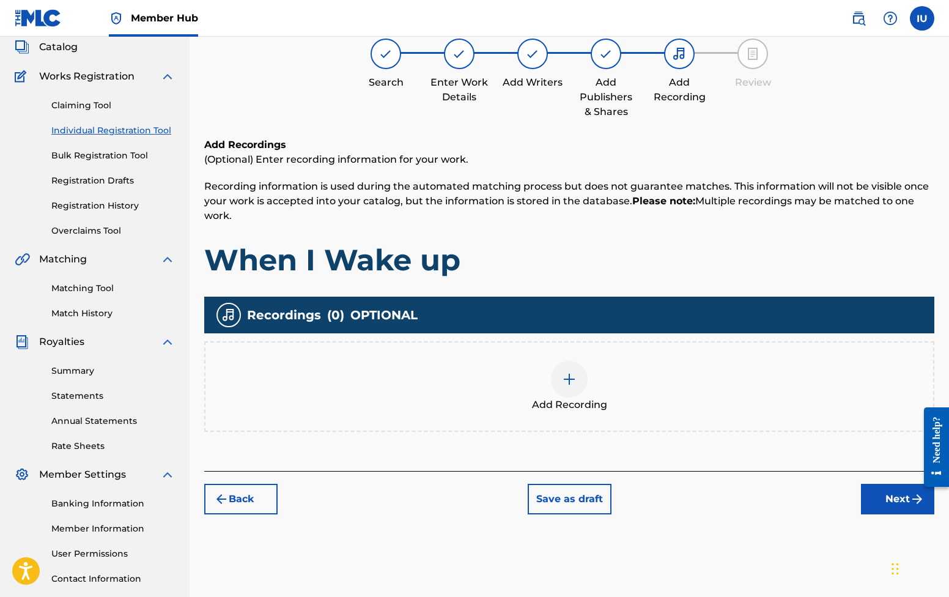
scroll to position [55, 0]
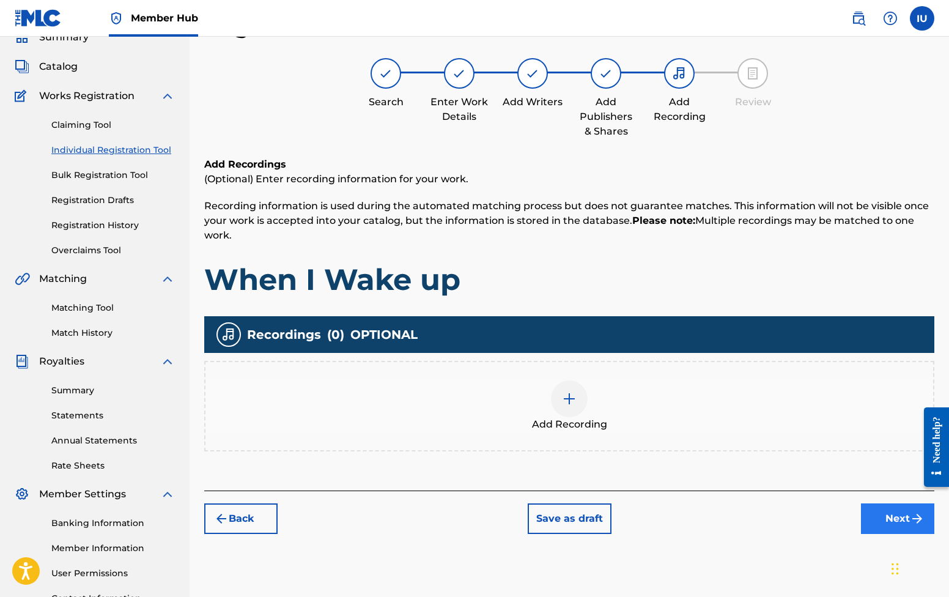
click at [883, 528] on button "Next" at bounding box center [897, 518] width 73 height 31
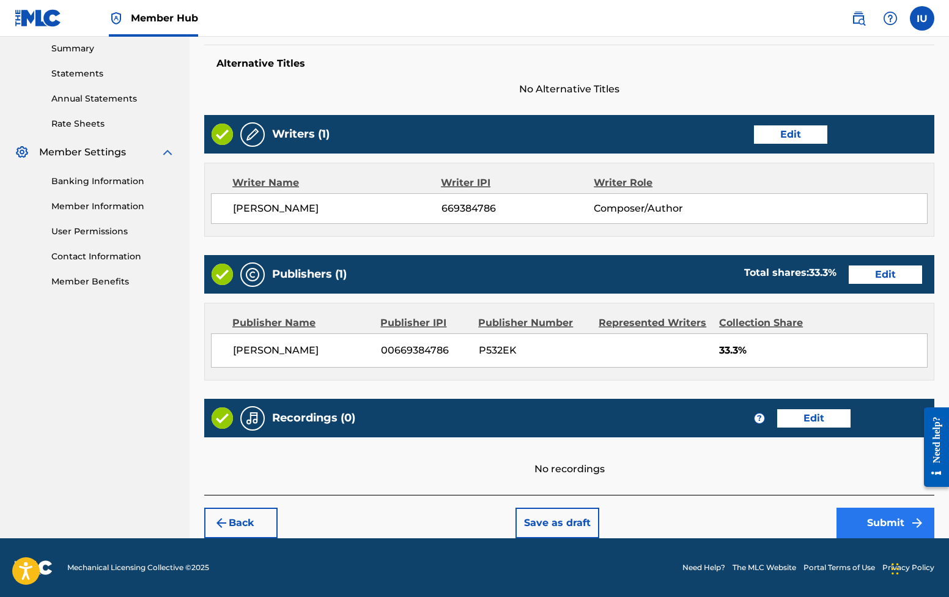
scroll to position [396, 0]
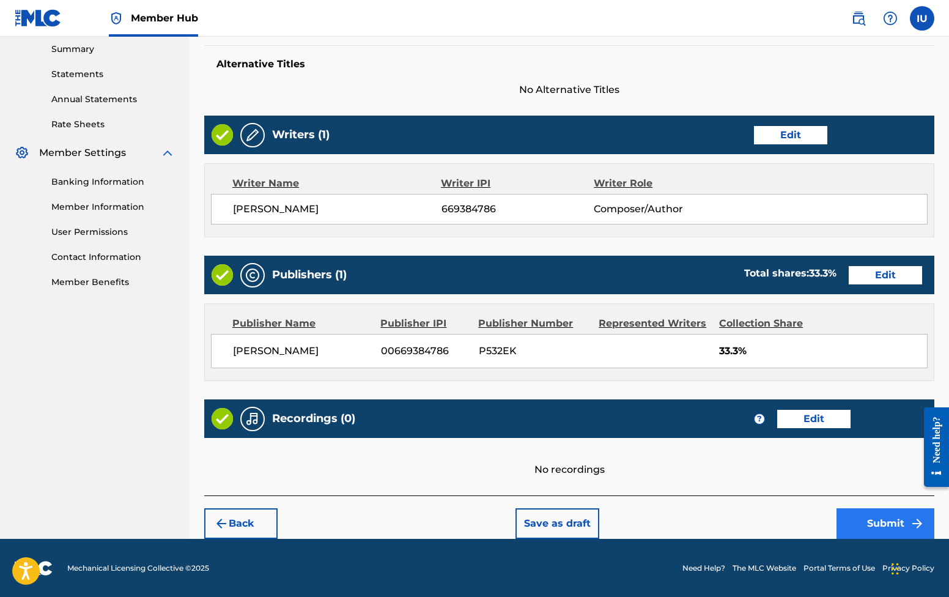
click at [848, 526] on button "Submit" at bounding box center [885, 523] width 98 height 31
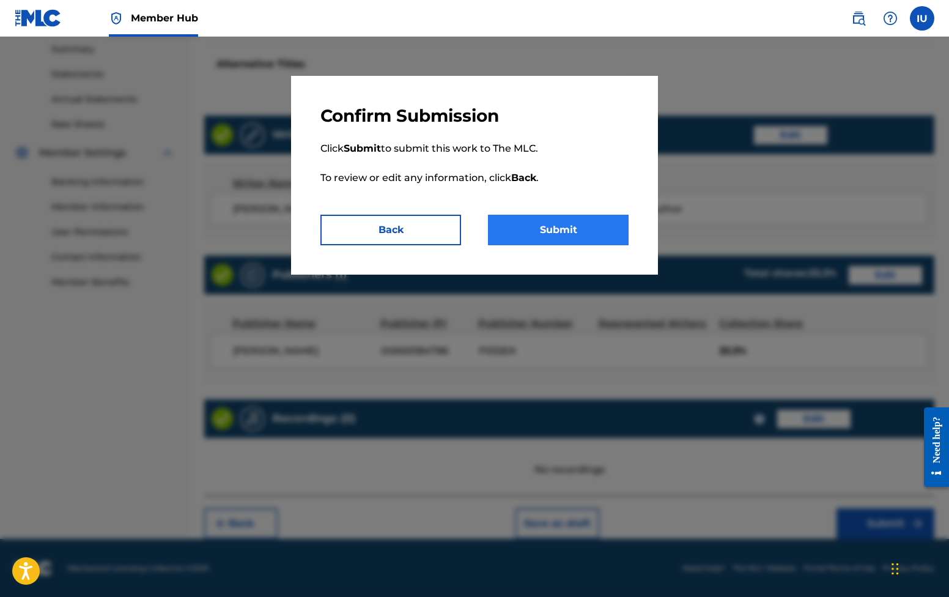
click at [571, 232] on button "Submit" at bounding box center [558, 230] width 141 height 31
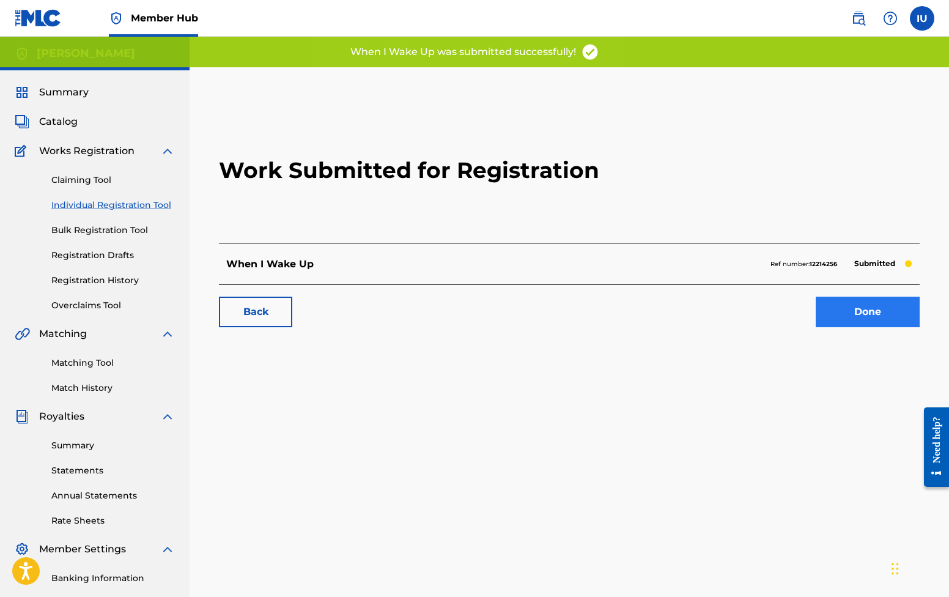
click at [847, 317] on link "Done" at bounding box center [867, 311] width 104 height 31
